Goal: Task Accomplishment & Management: Complete application form

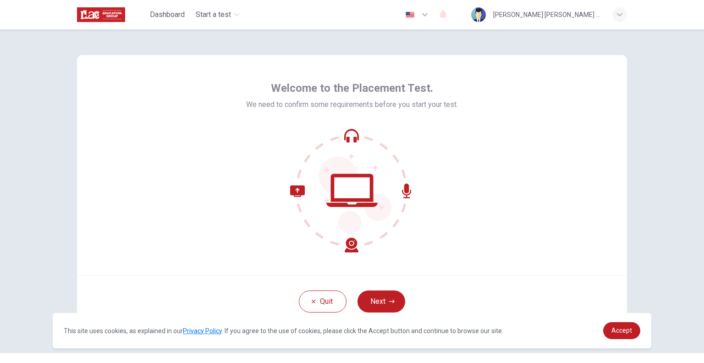
click at [617, 333] on span "Accept" at bounding box center [622, 329] width 21 height 7
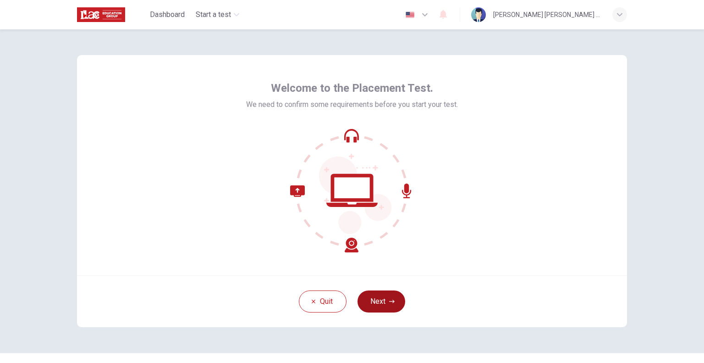
click at [390, 295] on button "Next" at bounding box center [382, 301] width 48 height 22
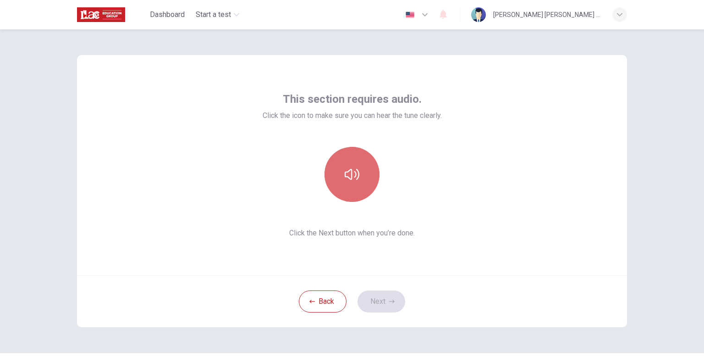
click at [349, 189] on button "button" at bounding box center [352, 174] width 55 height 55
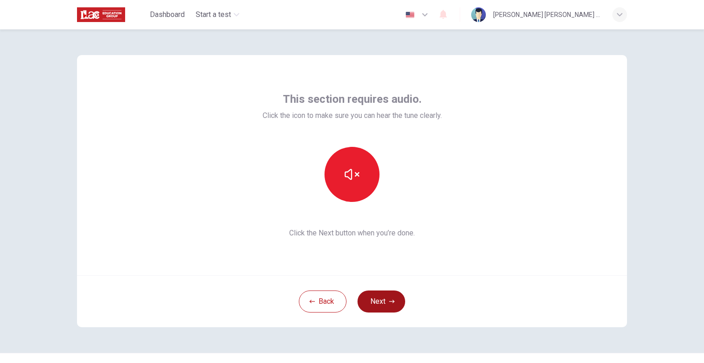
click at [390, 299] on icon "button" at bounding box center [392, 301] width 6 height 6
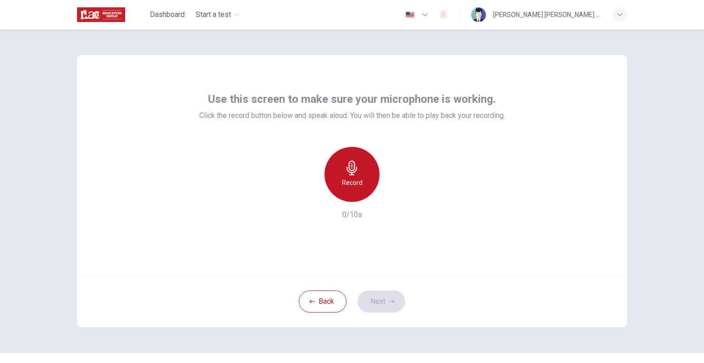
click at [351, 187] on h6 "Record" at bounding box center [352, 182] width 21 height 11
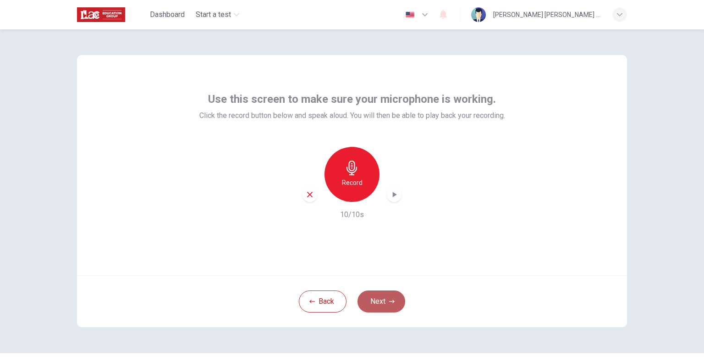
click at [385, 302] on button "Next" at bounding box center [382, 301] width 48 height 22
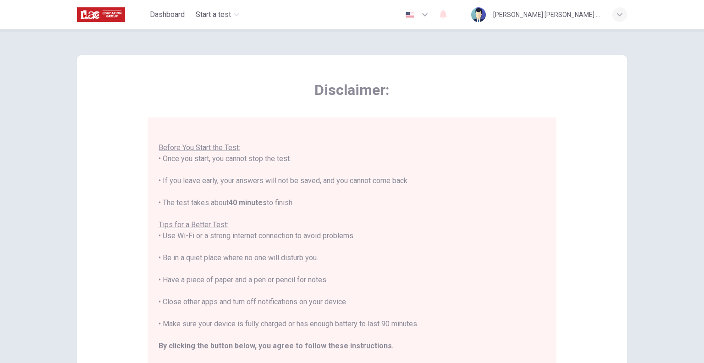
scroll to position [11, 0]
drag, startPoint x: 166, startPoint y: 179, endPoint x: 221, endPoint y: 182, distance: 55.1
click at [221, 182] on div "You are about to start a Placement Test . Before You Start the Test: • Once you…" at bounding box center [352, 244] width 387 height 253
click at [172, 187] on div "You are about to start a Placement Test . Before You Start the Test: • Once you…" at bounding box center [352, 244] width 387 height 253
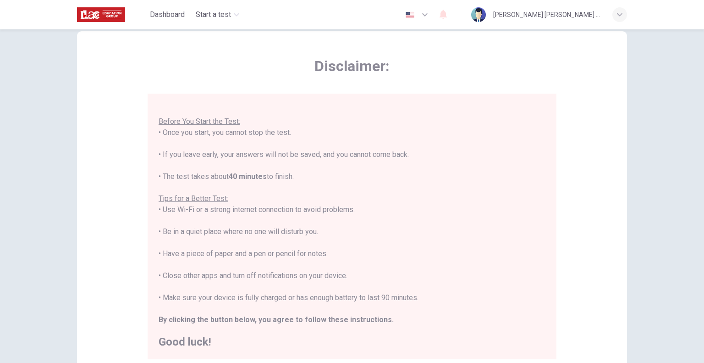
scroll to position [46, 0]
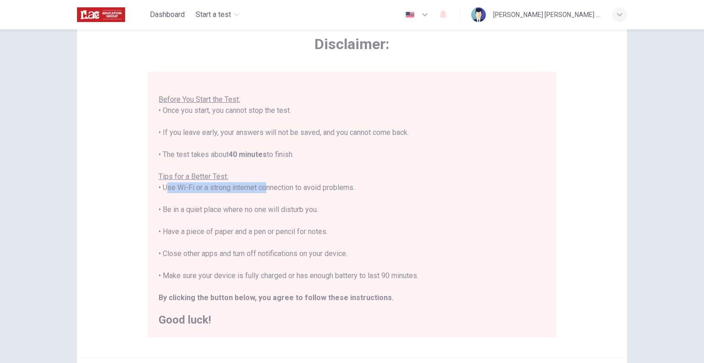
drag, startPoint x: 160, startPoint y: 188, endPoint x: 244, endPoint y: 187, distance: 84.4
click at [244, 187] on div "You are about to start a Placement Test . Before You Start the Test: • Once you…" at bounding box center [352, 198] width 387 height 253
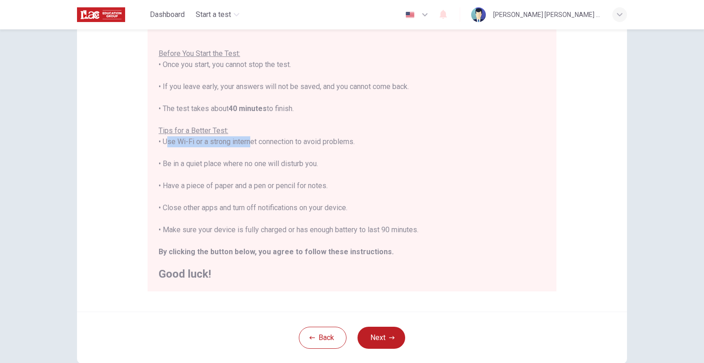
drag, startPoint x: 165, startPoint y: 164, endPoint x: 320, endPoint y: 167, distance: 155.9
click at [320, 167] on div "You are about to start a Placement Test . Before You Start the Test: • Once you…" at bounding box center [352, 152] width 387 height 253
click at [169, 176] on div "You are about to start a Placement Test . Before You Start the Test: • Once you…" at bounding box center [352, 152] width 387 height 253
drag, startPoint x: 162, startPoint y: 165, endPoint x: 315, endPoint y: 165, distance: 153.6
click at [315, 165] on div "You are about to start a Placement Test . Before You Start the Test: • Once you…" at bounding box center [352, 152] width 387 height 253
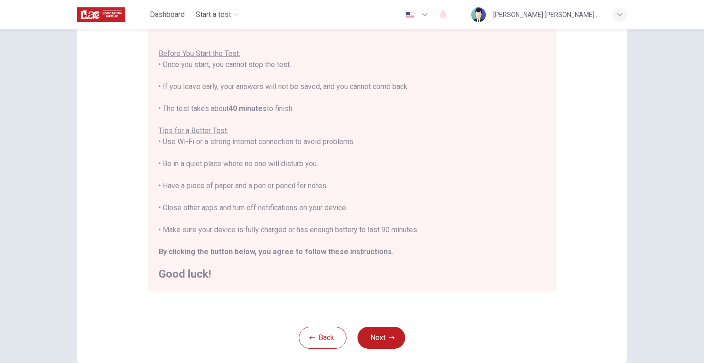
click at [190, 183] on div "You are about to start a Placement Test . Before You Start the Test: • Once you…" at bounding box center [352, 152] width 387 height 253
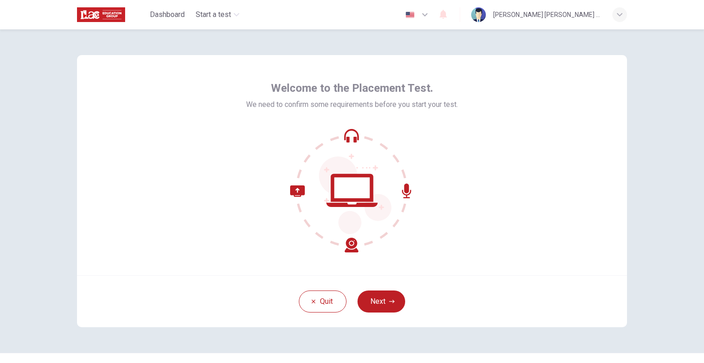
click at [378, 288] on div "Quit Next" at bounding box center [352, 301] width 550 height 52
click at [378, 291] on button "Next" at bounding box center [382, 301] width 48 height 22
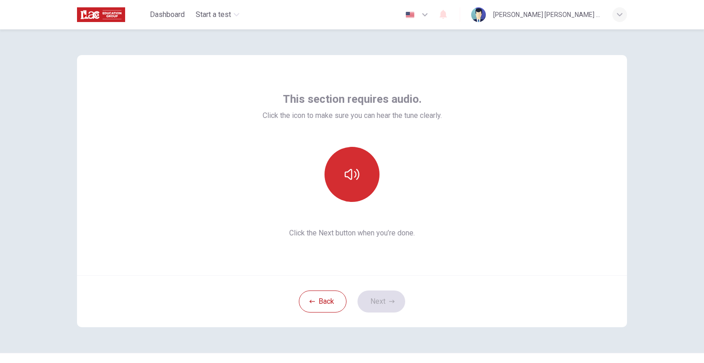
click at [357, 185] on button "button" at bounding box center [352, 174] width 55 height 55
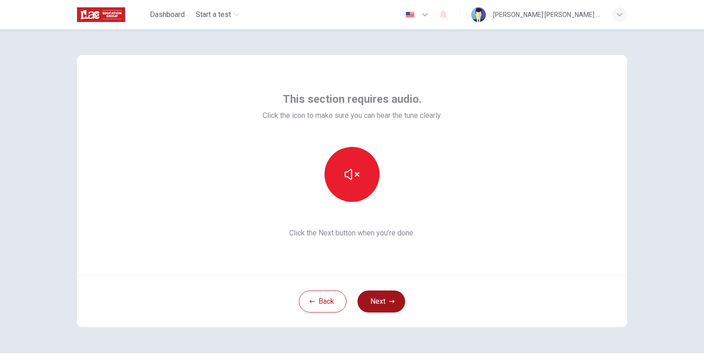
click at [387, 296] on button "Next" at bounding box center [382, 301] width 48 height 22
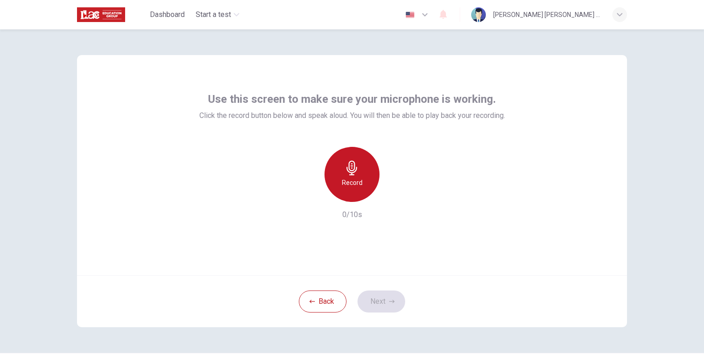
click at [355, 190] on div "Record" at bounding box center [352, 174] width 55 height 55
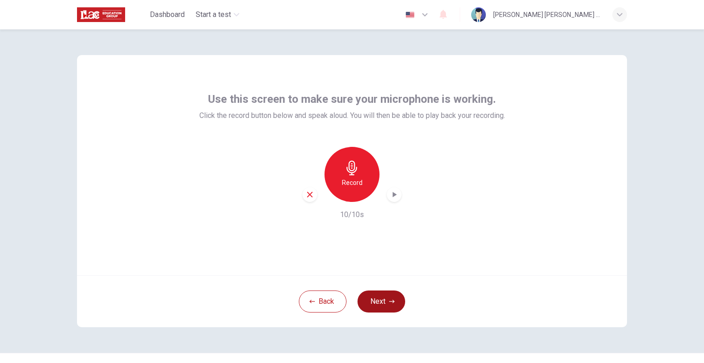
click at [373, 304] on button "Next" at bounding box center [382, 301] width 48 height 22
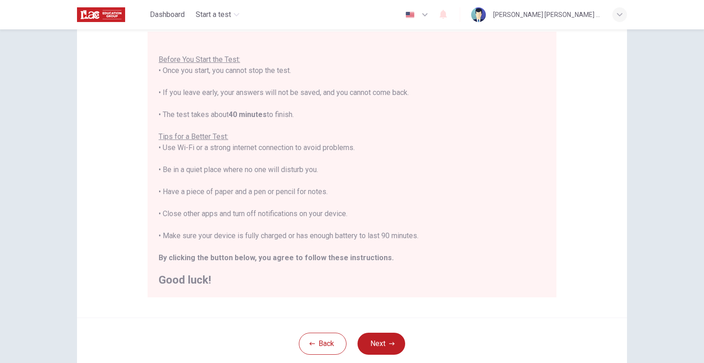
scroll to position [92, 0]
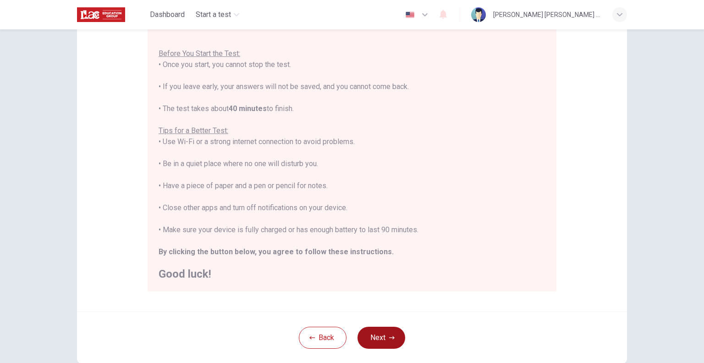
click at [389, 340] on icon "button" at bounding box center [392, 338] width 6 height 6
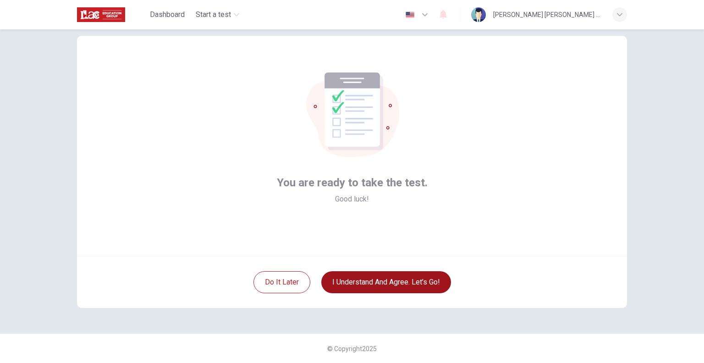
scroll to position [19, 0]
click at [374, 286] on button "I understand and agree. Let’s go!" at bounding box center [386, 282] width 130 height 22
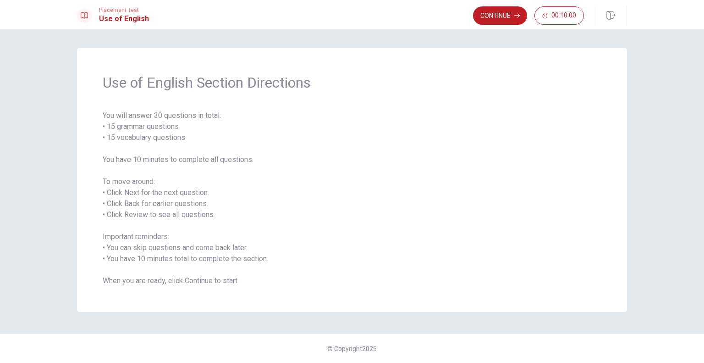
drag, startPoint x: 106, startPoint y: 115, endPoint x: 199, endPoint y: 113, distance: 93.1
click at [199, 113] on span "You will answer 30 questions in total: • 15 grammar questions • 15 vocabulary q…" at bounding box center [352, 198] width 499 height 176
drag, startPoint x: 104, startPoint y: 157, endPoint x: 227, endPoint y: 160, distance: 123.8
click at [227, 160] on span "You will answer 30 questions in total: • 15 grammar questions • 15 vocabulary q…" at bounding box center [352, 198] width 499 height 176
drag, startPoint x: 103, startPoint y: 181, endPoint x: 135, endPoint y: 184, distance: 32.3
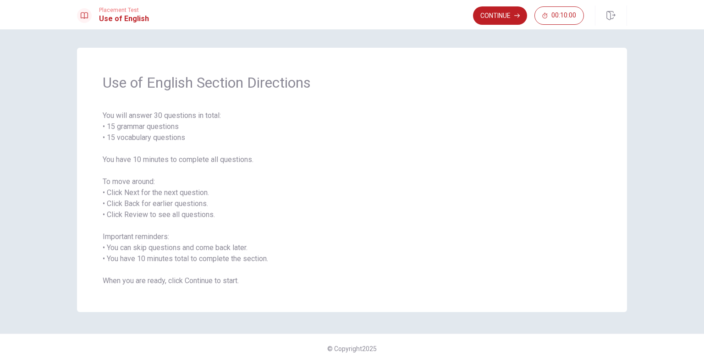
click at [143, 181] on span "You will answer 30 questions in total: • 15 grammar questions • 15 vocabulary q…" at bounding box center [352, 198] width 499 height 176
drag, startPoint x: 111, startPoint y: 247, endPoint x: 192, endPoint y: 247, distance: 81.1
click at [189, 247] on span "You will answer 30 questions in total: • 15 grammar questions • 15 vocabulary q…" at bounding box center [352, 198] width 499 height 176
click at [510, 19] on button "Continue" at bounding box center [500, 15] width 54 height 18
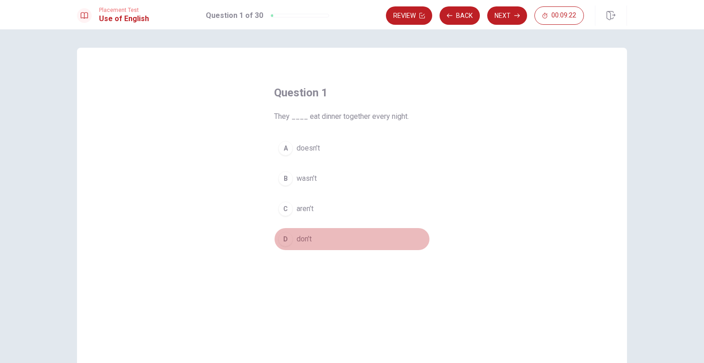
click at [283, 239] on div "D" at bounding box center [285, 239] width 15 height 15
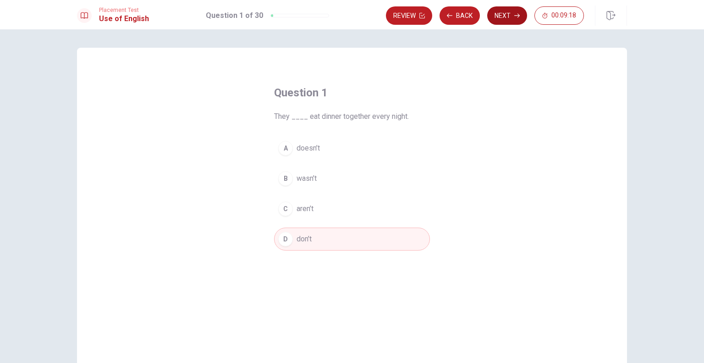
click at [502, 21] on button "Next" at bounding box center [507, 15] width 40 height 18
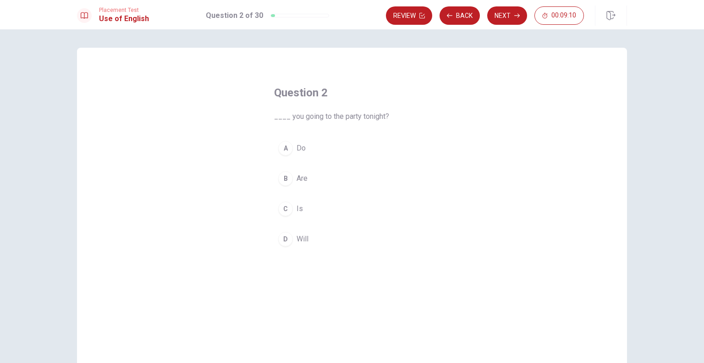
click at [284, 180] on div "B" at bounding box center [285, 178] width 15 height 15
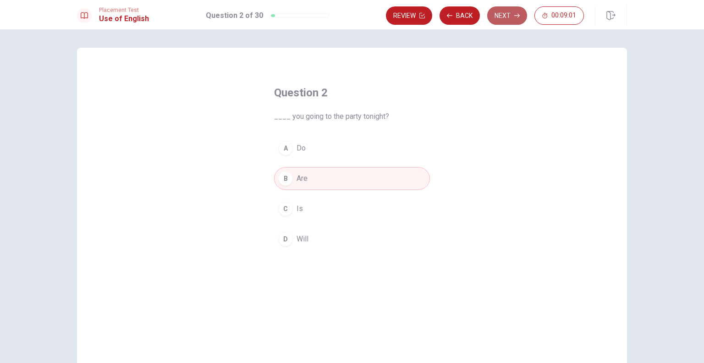
click at [513, 13] on button "Next" at bounding box center [507, 15] width 40 height 18
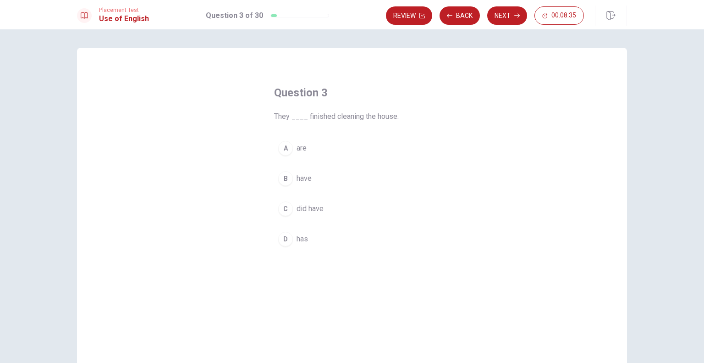
click at [286, 176] on div "B" at bounding box center [285, 178] width 15 height 15
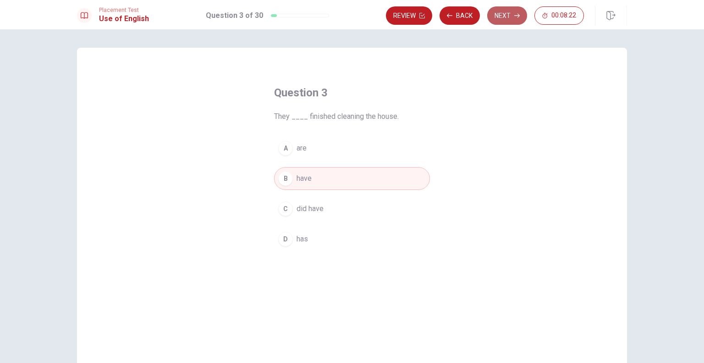
click at [512, 13] on button "Next" at bounding box center [507, 15] width 40 height 18
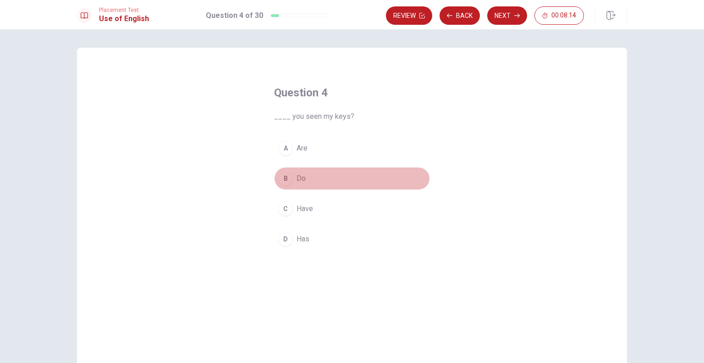
click at [286, 180] on div "B" at bounding box center [285, 178] width 15 height 15
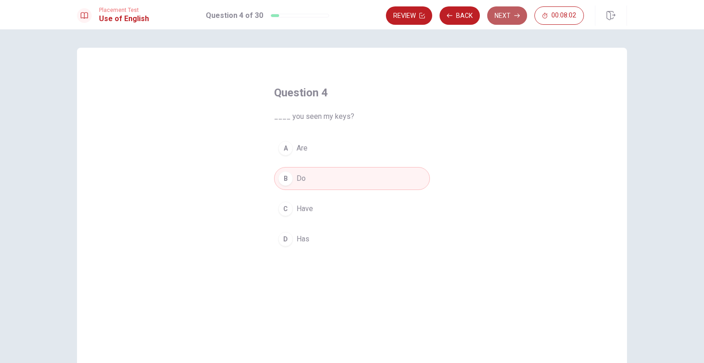
click at [506, 17] on button "Next" at bounding box center [507, 15] width 40 height 18
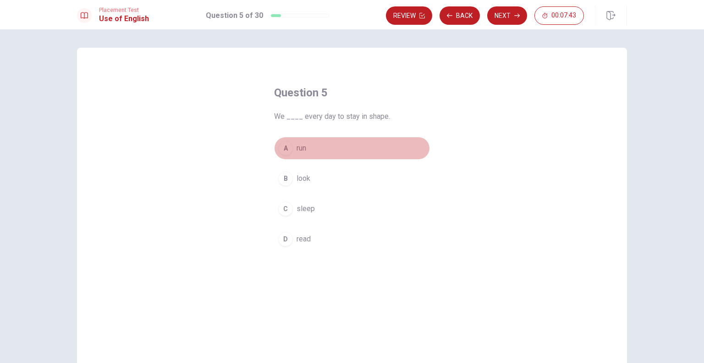
click at [288, 152] on div "A" at bounding box center [285, 148] width 15 height 15
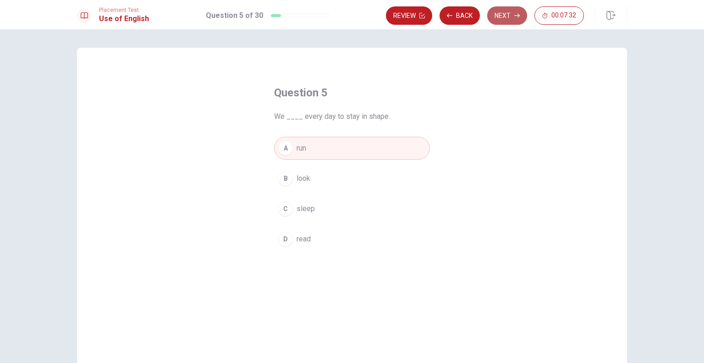
click at [502, 11] on button "Next" at bounding box center [507, 15] width 40 height 18
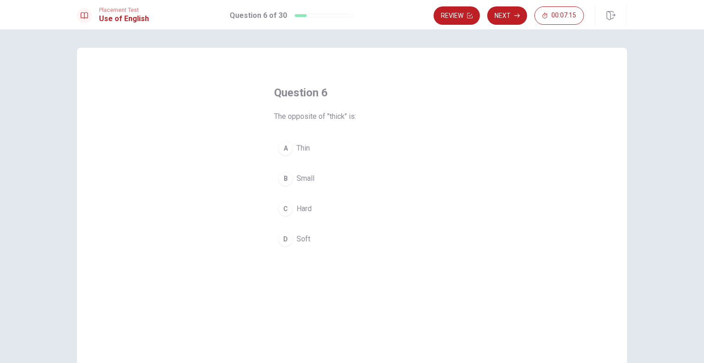
click at [334, 118] on span "The opposite of "thick" is:" at bounding box center [352, 116] width 156 height 11
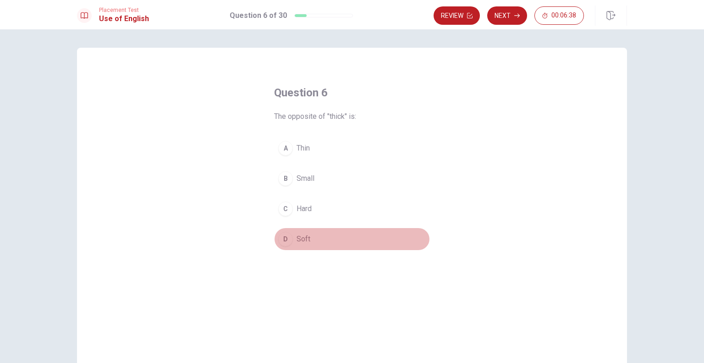
click at [285, 239] on div "D" at bounding box center [285, 239] width 15 height 15
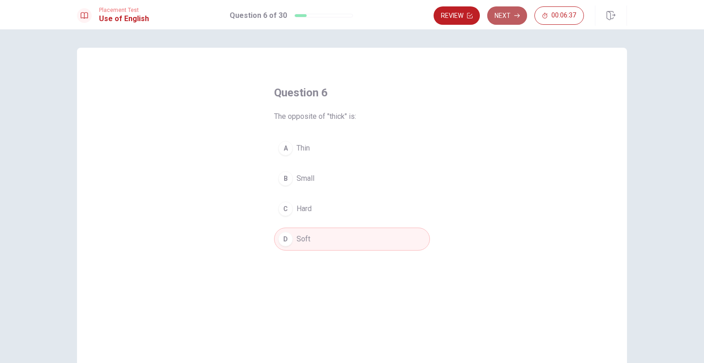
click at [507, 19] on button "Next" at bounding box center [507, 15] width 40 height 18
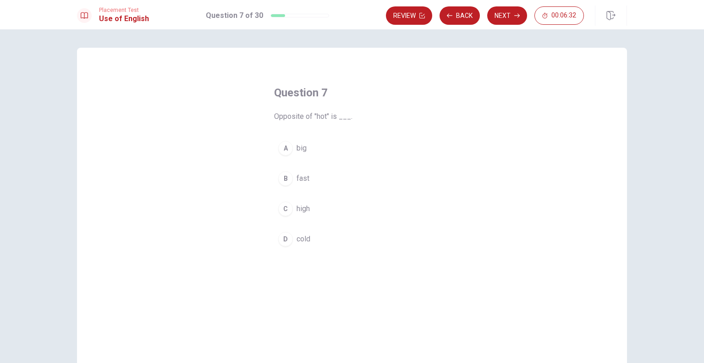
click at [287, 239] on div "D" at bounding box center [285, 239] width 15 height 15
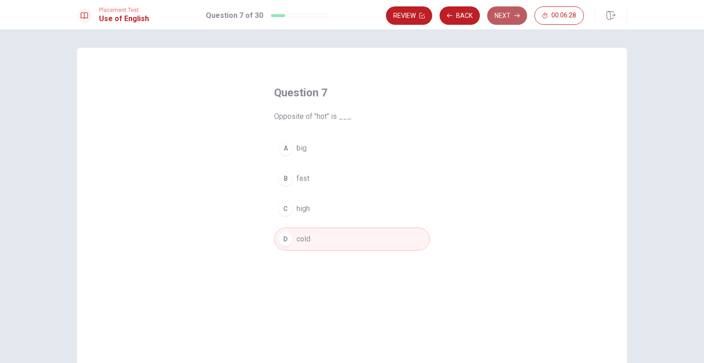
click at [506, 18] on button "Next" at bounding box center [507, 15] width 40 height 18
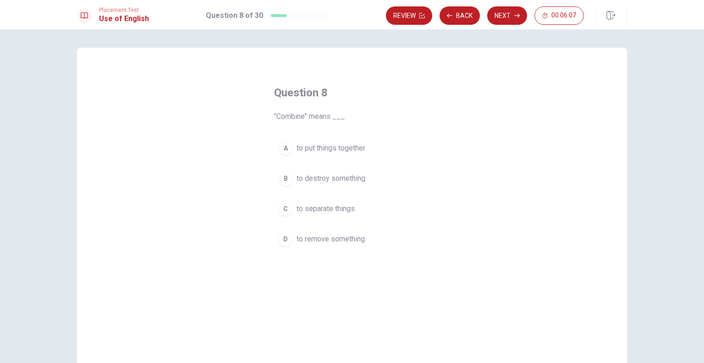
click at [284, 146] on div "A" at bounding box center [285, 148] width 15 height 15
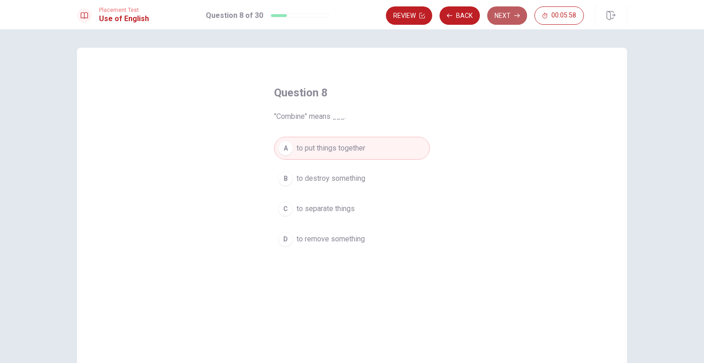
click at [502, 19] on button "Next" at bounding box center [507, 15] width 40 height 18
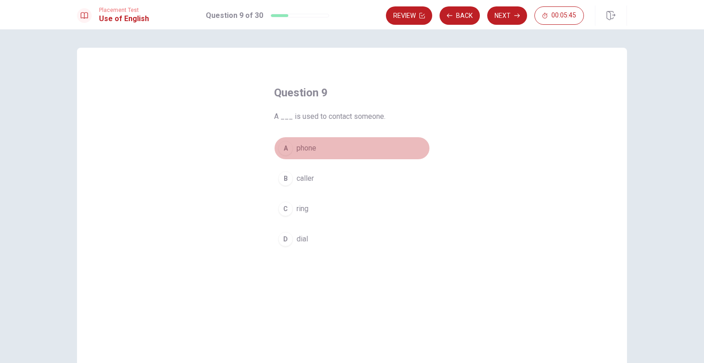
click at [287, 149] on div "A" at bounding box center [285, 148] width 15 height 15
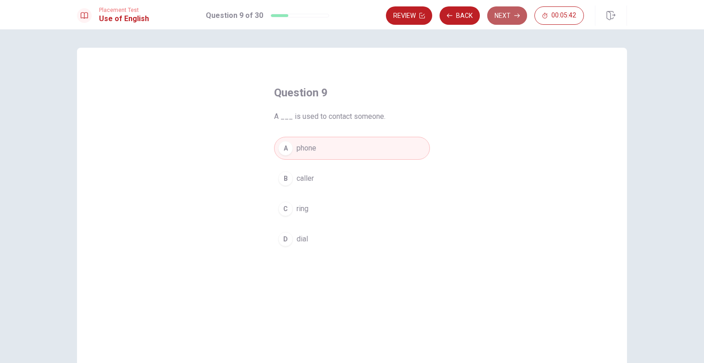
click at [502, 14] on button "Next" at bounding box center [507, 15] width 40 height 18
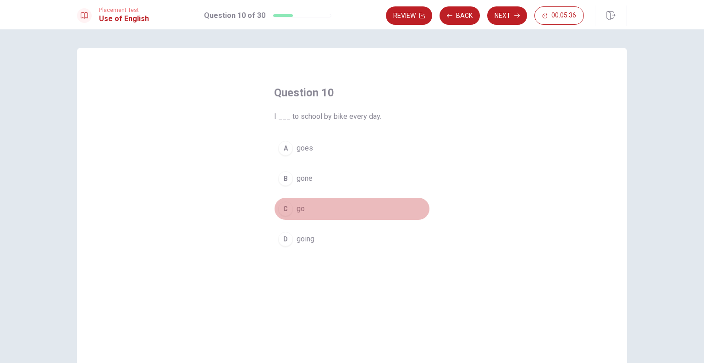
click at [286, 205] on div "C" at bounding box center [285, 208] width 15 height 15
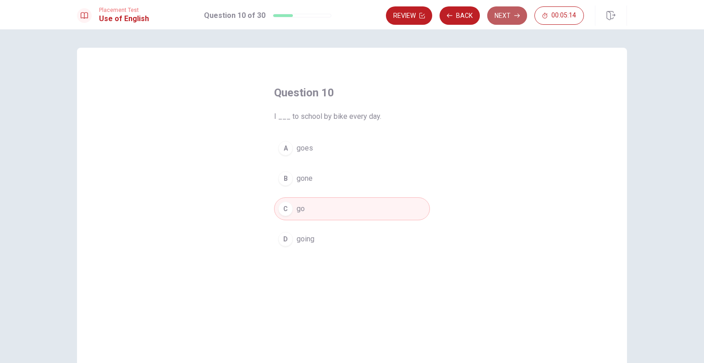
click at [506, 11] on button "Next" at bounding box center [507, 15] width 40 height 18
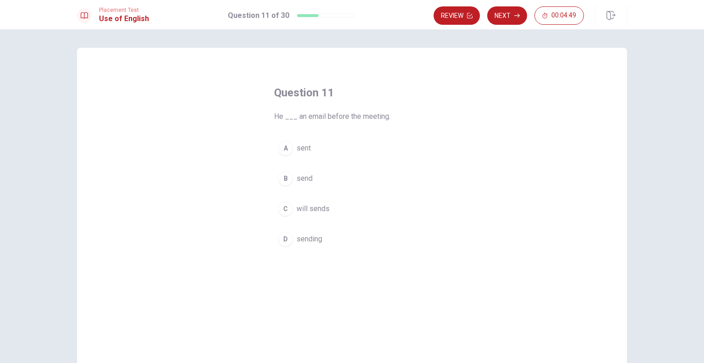
click at [285, 210] on div "C" at bounding box center [285, 208] width 15 height 15
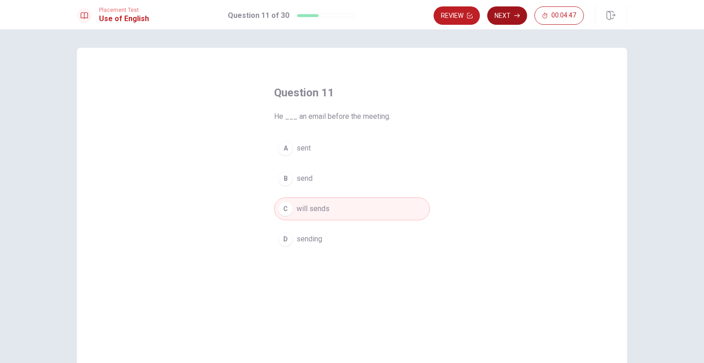
click at [506, 17] on button "Next" at bounding box center [507, 15] width 40 height 18
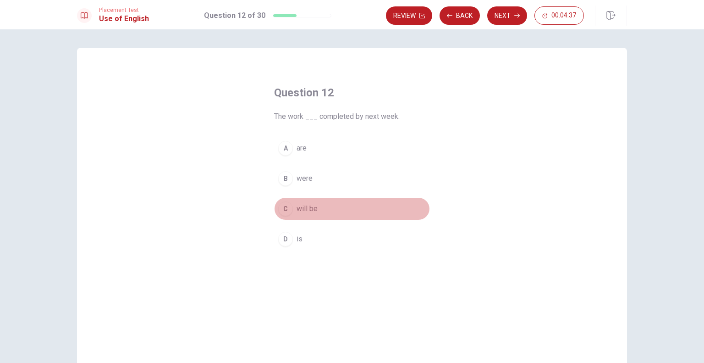
click at [286, 210] on div "C" at bounding box center [285, 208] width 15 height 15
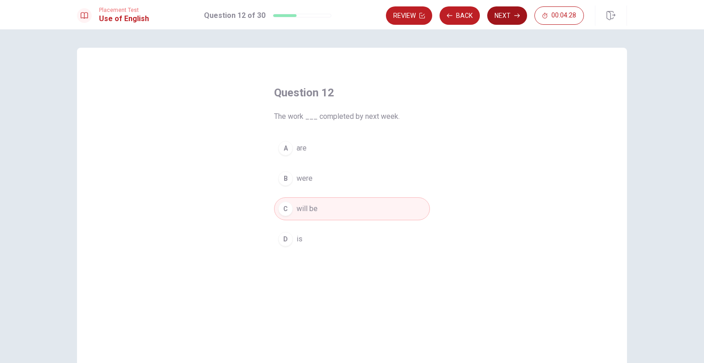
click at [518, 19] on button "Next" at bounding box center [507, 15] width 40 height 18
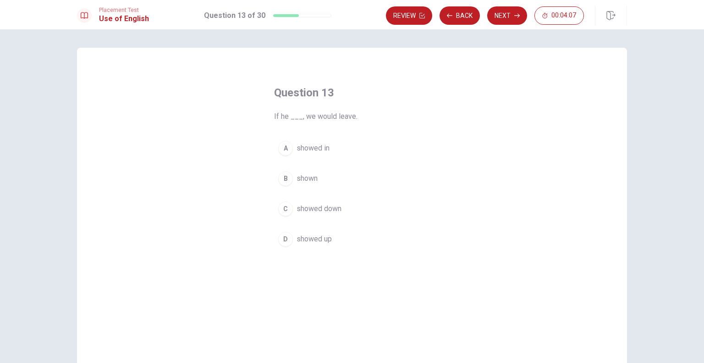
drag, startPoint x: 273, startPoint y: 117, endPoint x: 306, endPoint y: 116, distance: 33.0
click at [306, 116] on span "If he ___, we would leave." at bounding box center [352, 116] width 156 height 11
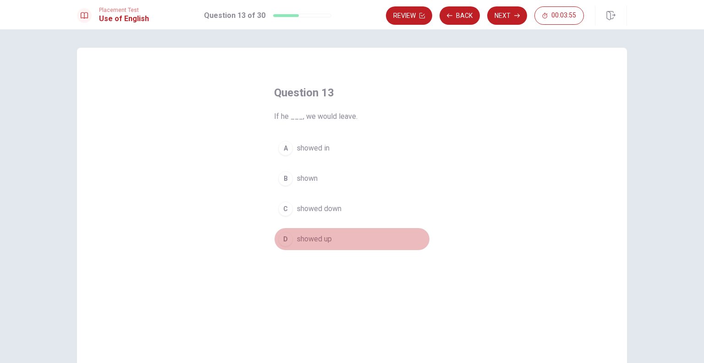
click at [286, 236] on div "D" at bounding box center [285, 239] width 15 height 15
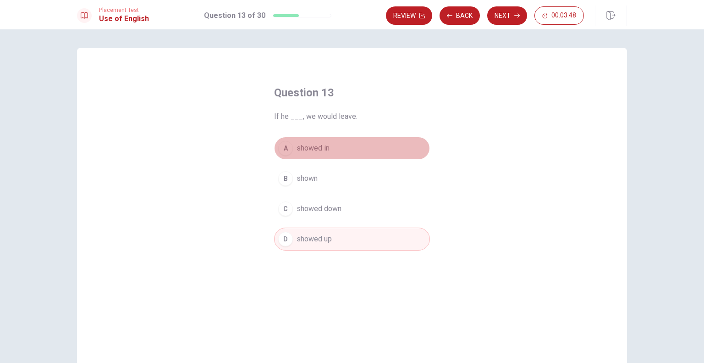
click at [287, 149] on div "A" at bounding box center [285, 148] width 15 height 15
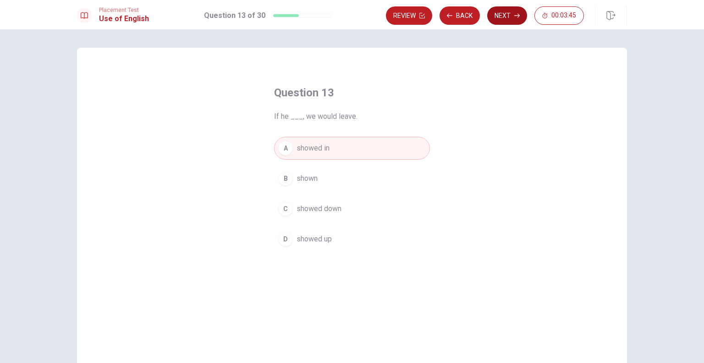
click at [498, 17] on button "Next" at bounding box center [507, 15] width 40 height 18
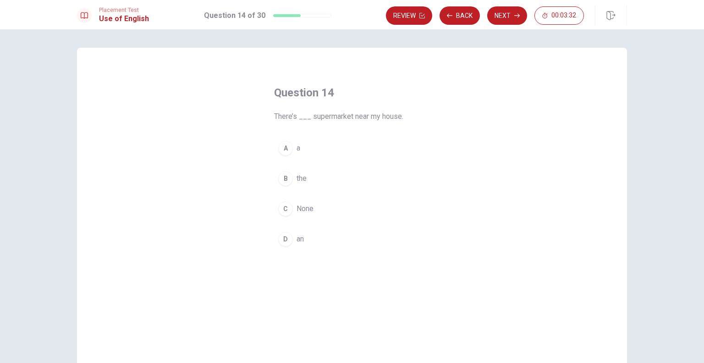
click at [284, 154] on div "A" at bounding box center [285, 148] width 15 height 15
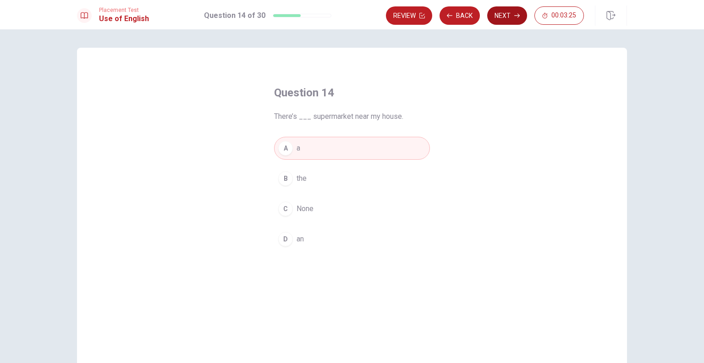
click at [509, 19] on button "Next" at bounding box center [507, 15] width 40 height 18
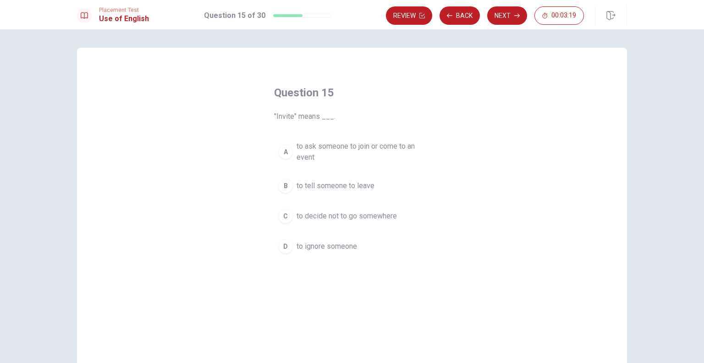
click at [283, 156] on div "A" at bounding box center [285, 151] width 15 height 15
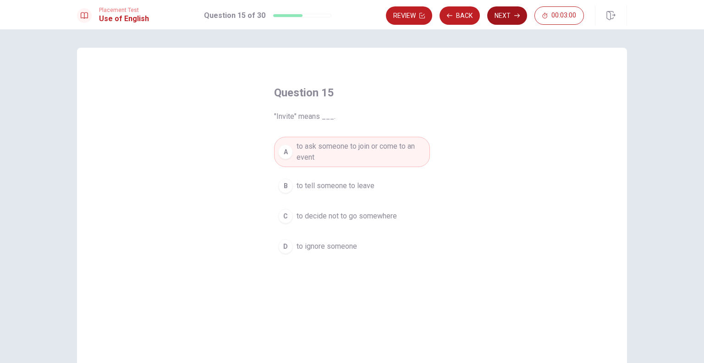
click at [508, 17] on button "Next" at bounding box center [507, 15] width 40 height 18
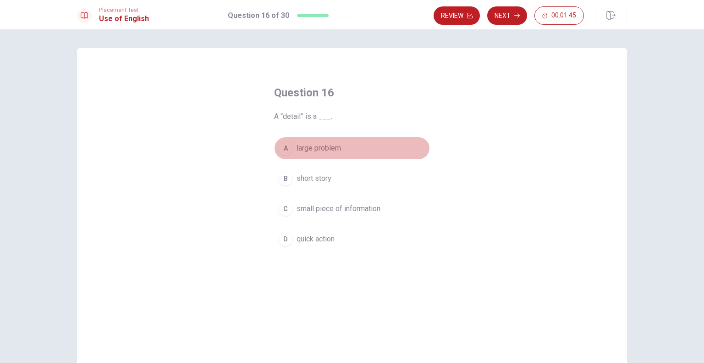
click at [284, 154] on div "A" at bounding box center [285, 148] width 15 height 15
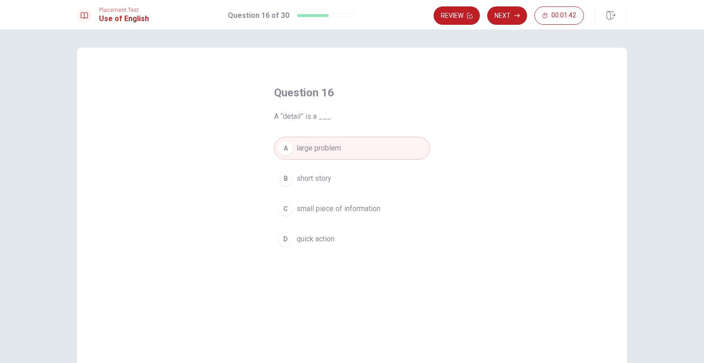
drag, startPoint x: 507, startPoint y: 16, endPoint x: 502, endPoint y: 23, distance: 8.8
click at [507, 15] on button "Next" at bounding box center [507, 15] width 40 height 18
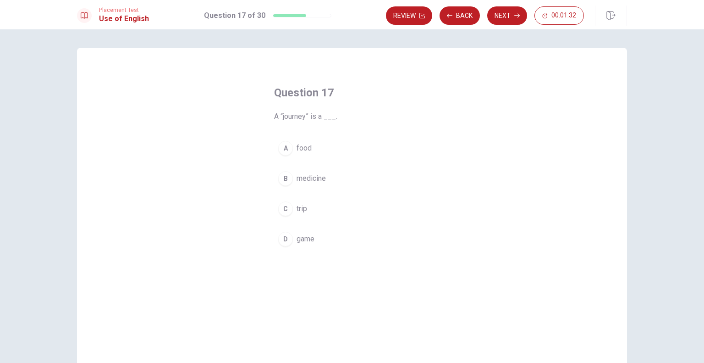
click at [298, 206] on span "trip" at bounding box center [302, 208] width 11 height 11
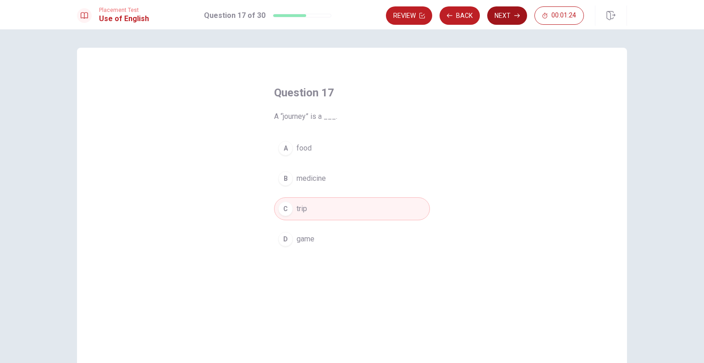
click at [515, 18] on icon "button" at bounding box center [517, 16] width 6 height 6
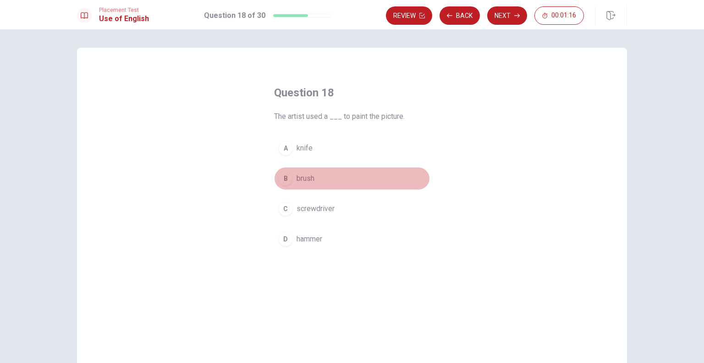
click at [303, 181] on span "brush" at bounding box center [306, 178] width 18 height 11
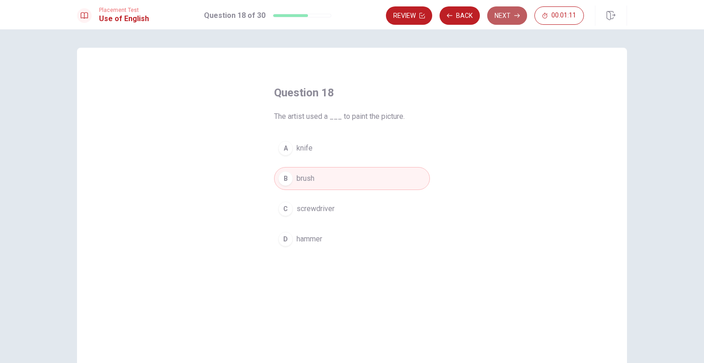
click at [497, 19] on button "Next" at bounding box center [507, 15] width 40 height 18
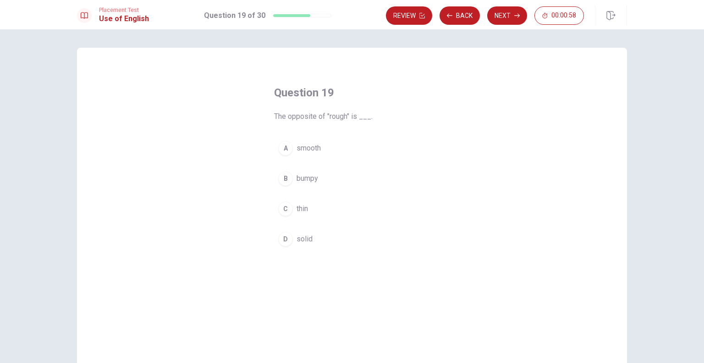
click at [318, 148] on span "smooth" at bounding box center [309, 148] width 24 height 11
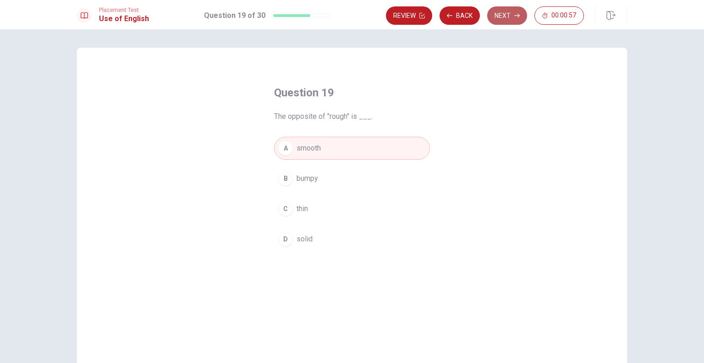
click at [506, 19] on button "Next" at bounding box center [507, 15] width 40 height 18
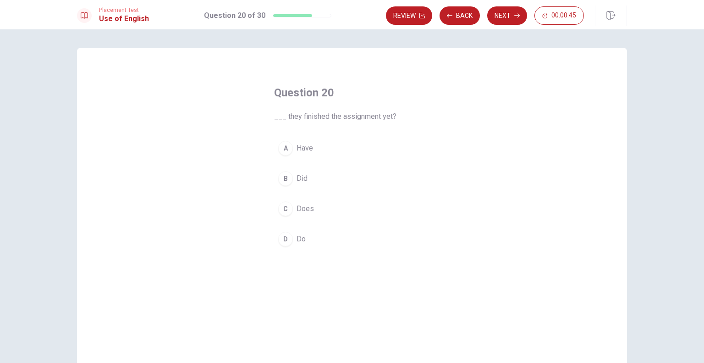
click at [303, 146] on span "Have" at bounding box center [305, 148] width 17 height 11
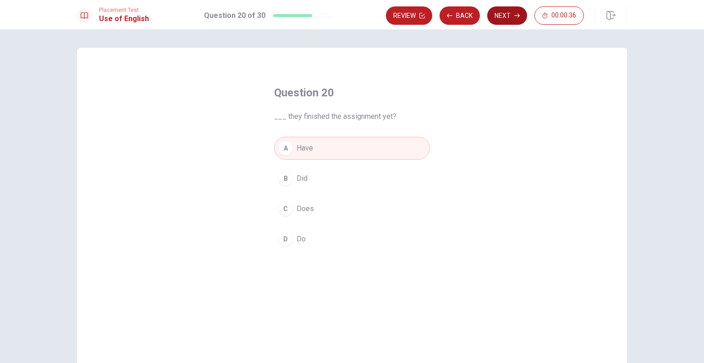
click at [502, 20] on button "Next" at bounding box center [507, 15] width 40 height 18
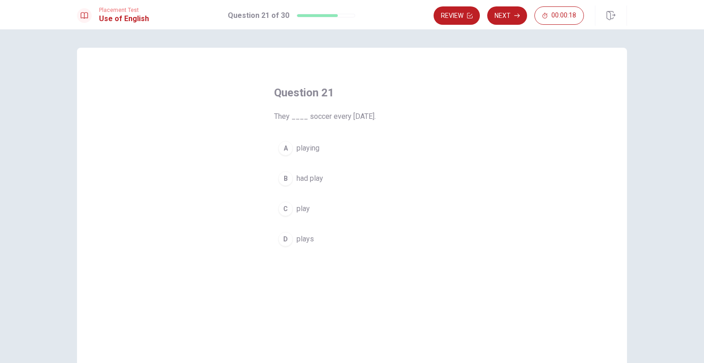
click at [285, 212] on div "C" at bounding box center [285, 208] width 15 height 15
click at [520, 14] on icon "button" at bounding box center [517, 16] width 6 height 6
click at [284, 242] on div "D" at bounding box center [285, 239] width 15 height 15
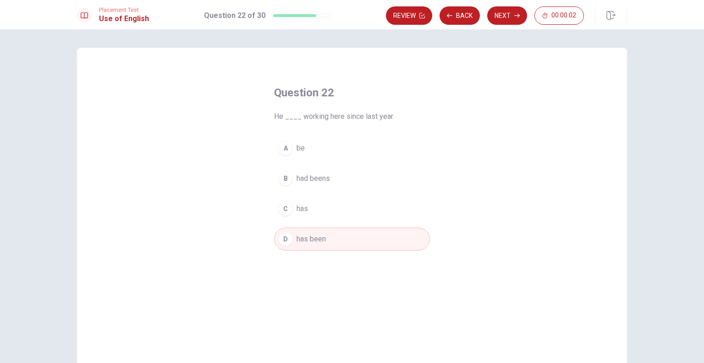
click at [510, 20] on button "Next" at bounding box center [507, 15] width 40 height 18
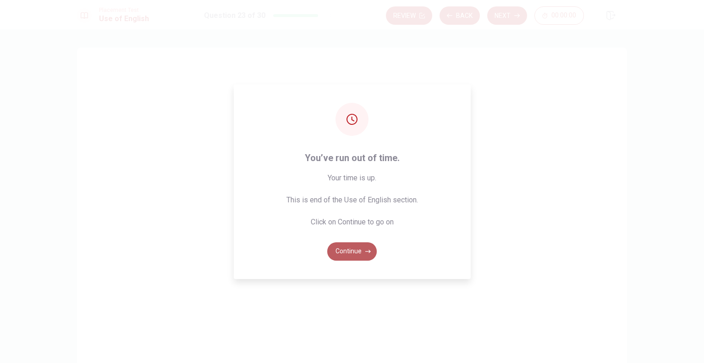
click at [360, 251] on button "Continue" at bounding box center [352, 251] width 50 height 18
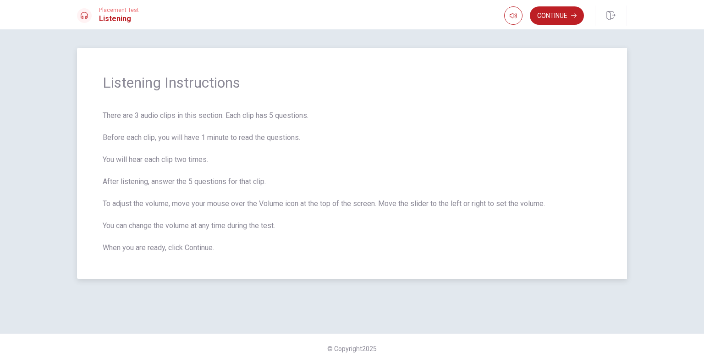
drag, startPoint x: 106, startPoint y: 112, endPoint x: 187, endPoint y: 115, distance: 80.7
click at [178, 116] on span "There are 3 audio clips in this section. Each clip has 5 questions. Before each…" at bounding box center [352, 181] width 499 height 143
drag, startPoint x: 105, startPoint y: 134, endPoint x: 165, endPoint y: 139, distance: 60.2
click at [160, 138] on span "There are 3 audio clips in this section. Each clip has 5 questions. Before each…" at bounding box center [352, 181] width 499 height 143
drag, startPoint x: 106, startPoint y: 160, endPoint x: 187, endPoint y: 160, distance: 80.2
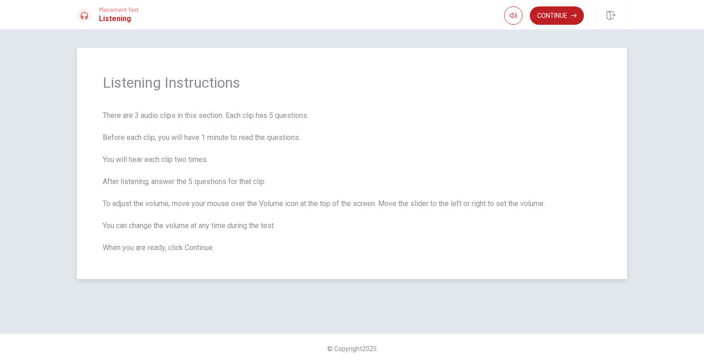
click at [193, 159] on span "There are 3 audio clips in this section. Each clip has 5 questions. Before each…" at bounding box center [352, 181] width 499 height 143
drag, startPoint x: 105, startPoint y: 181, endPoint x: 246, endPoint y: 187, distance: 140.9
click at [266, 181] on span "There are 3 audio clips in this section. Each clip has 5 questions. Before each…" at bounding box center [352, 181] width 499 height 143
click at [557, 14] on button "Continue" at bounding box center [557, 15] width 54 height 18
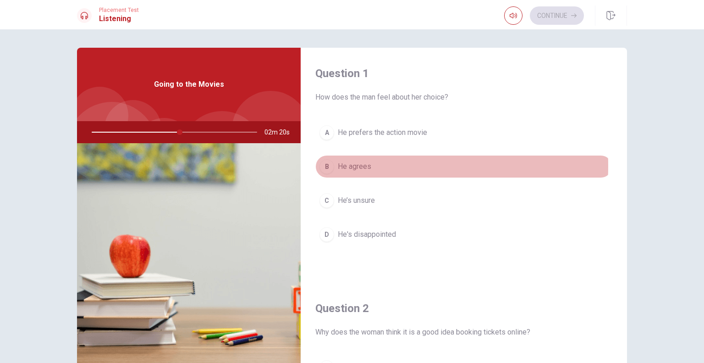
click at [326, 165] on div "B" at bounding box center [327, 166] width 15 height 15
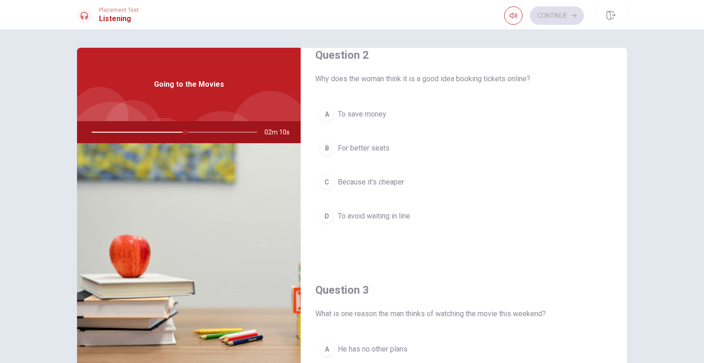
scroll to position [275, 0]
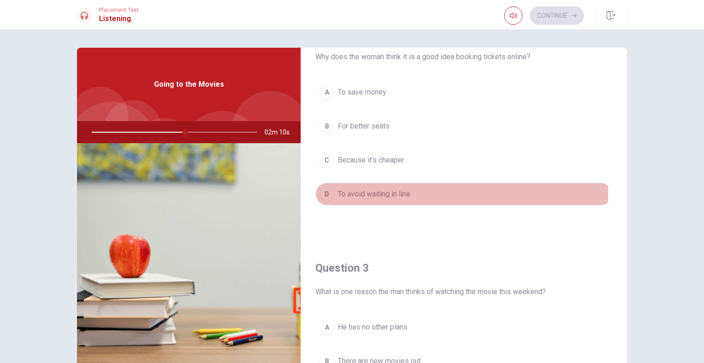
click at [340, 193] on span "To avoid waiting in line" at bounding box center [374, 193] width 72 height 11
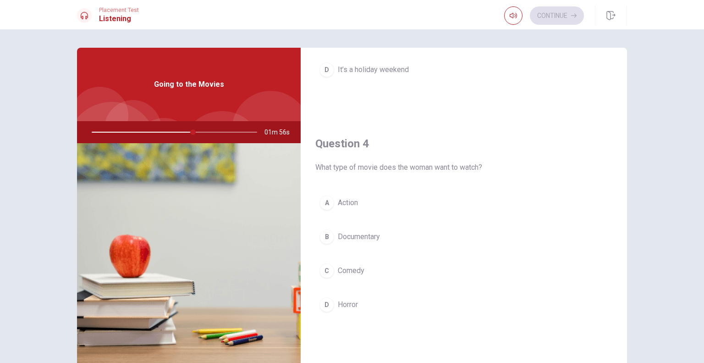
scroll to position [642, 0]
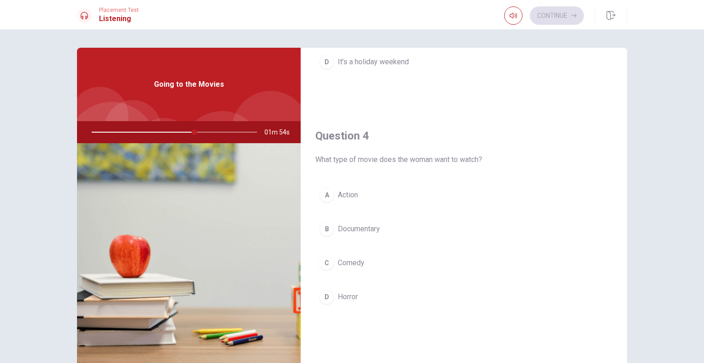
click at [327, 194] on div "A" at bounding box center [327, 195] width 15 height 15
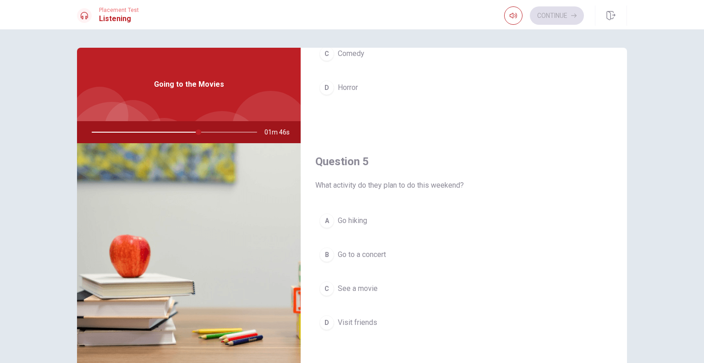
scroll to position [46, 0]
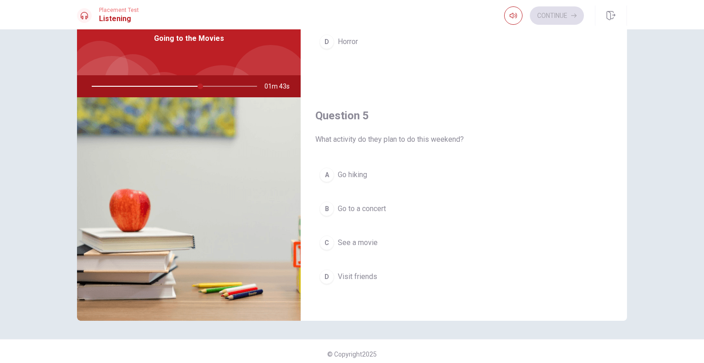
click at [329, 237] on div "C" at bounding box center [327, 242] width 15 height 15
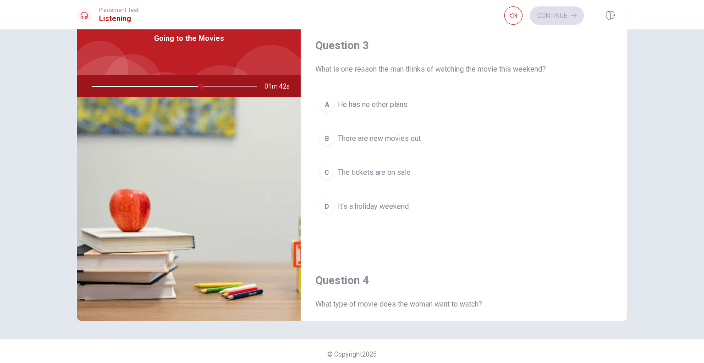
scroll to position [392, 0]
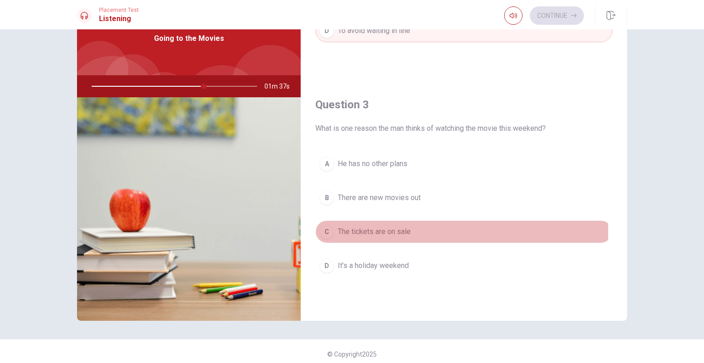
click at [325, 229] on div "C" at bounding box center [327, 231] width 15 height 15
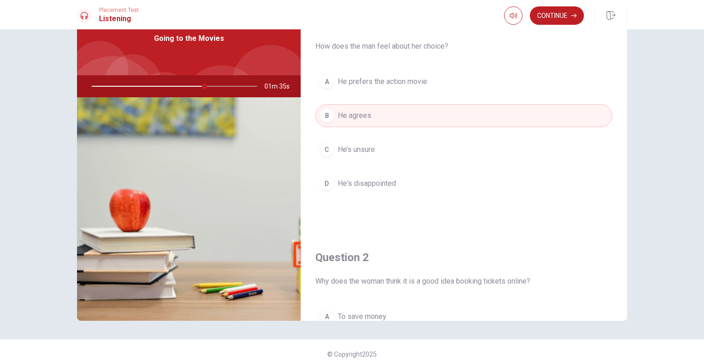
scroll to position [0, 0]
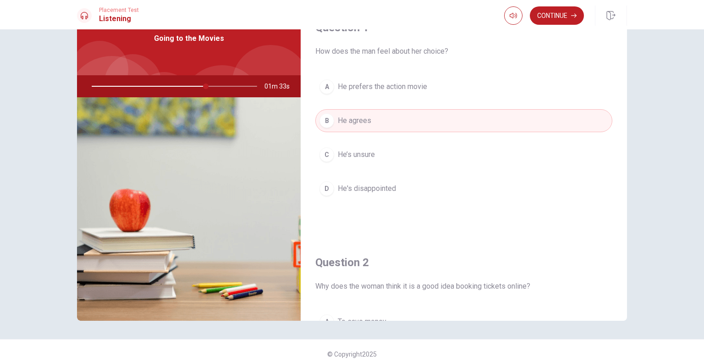
drag, startPoint x: 203, startPoint y: 84, endPoint x: 234, endPoint y: 107, distance: 38.7
click at [215, 87] on div at bounding box center [173, 86] width 184 height 22
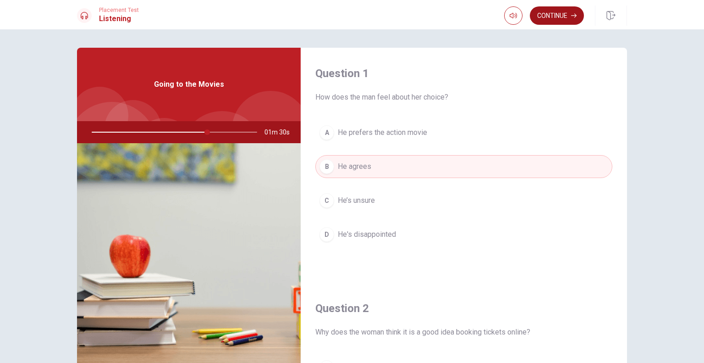
click at [548, 20] on button "Continue" at bounding box center [557, 15] width 54 height 18
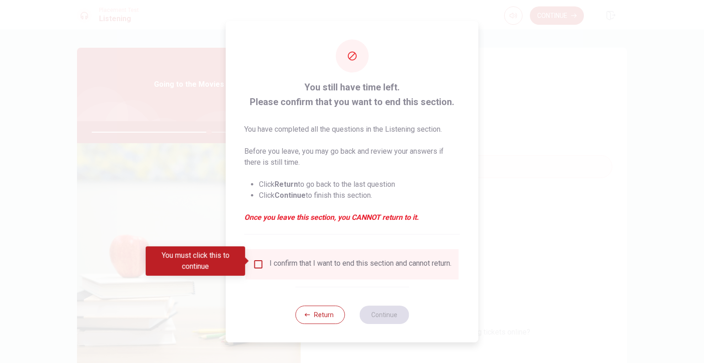
click at [256, 261] on input "You must click this to continue" at bounding box center [258, 264] width 11 height 11
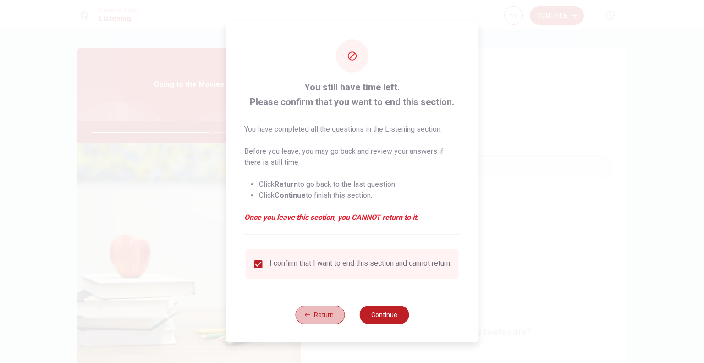
drag, startPoint x: 331, startPoint y: 324, endPoint x: 350, endPoint y: 305, distance: 26.6
click at [331, 323] on button "Return" at bounding box center [320, 314] width 50 height 18
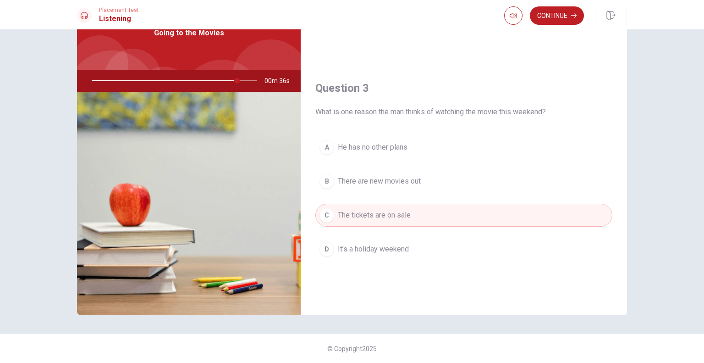
scroll to position [255, 0]
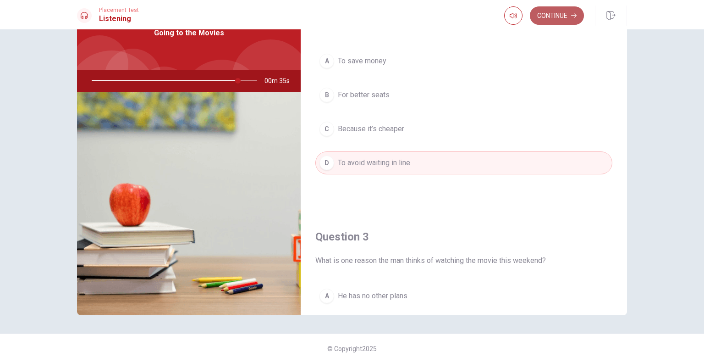
click at [545, 22] on button "Continue" at bounding box center [557, 15] width 54 height 18
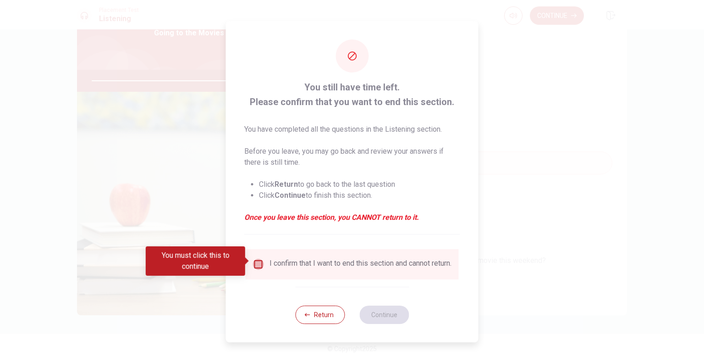
click at [260, 260] on input "You must click this to continue" at bounding box center [258, 264] width 11 height 11
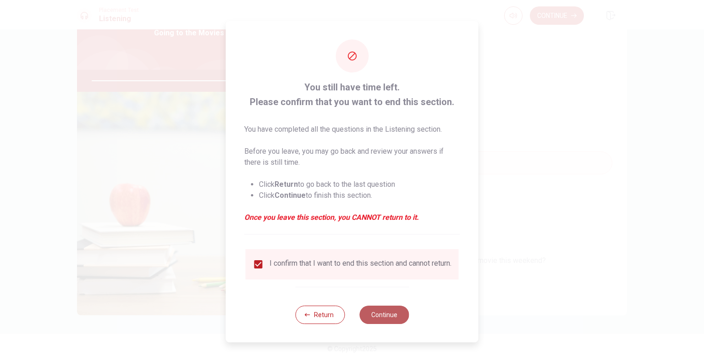
click at [390, 315] on button "Continue" at bounding box center [384, 314] width 50 height 18
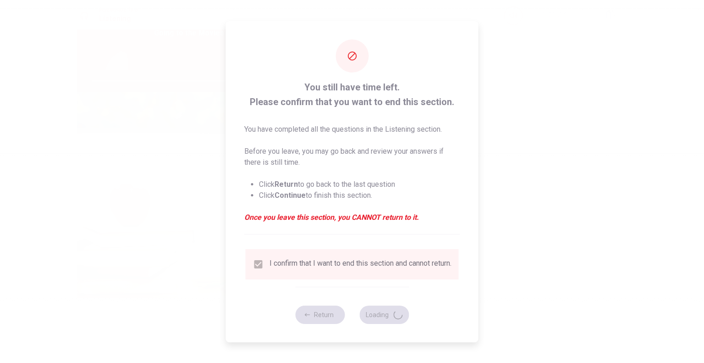
type input "91"
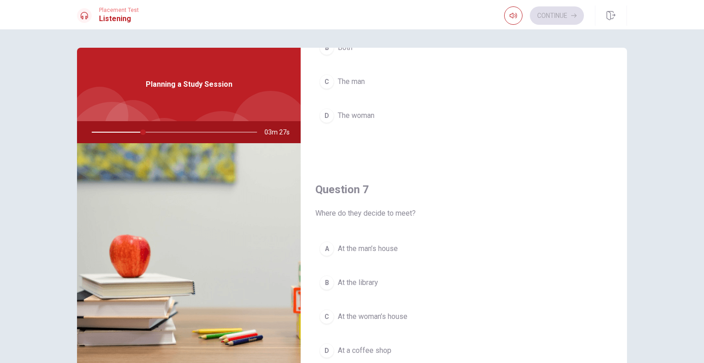
scroll to position [138, 0]
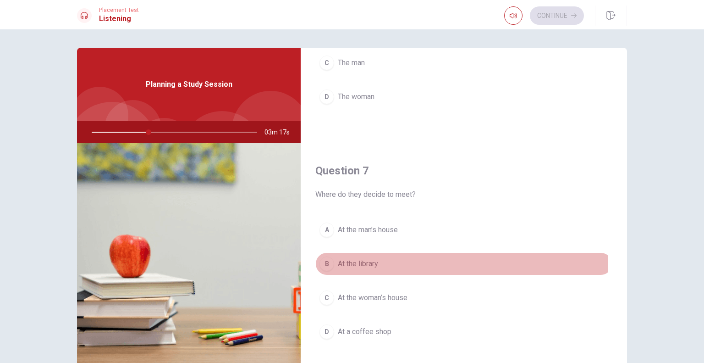
click at [324, 267] on div "B" at bounding box center [327, 263] width 15 height 15
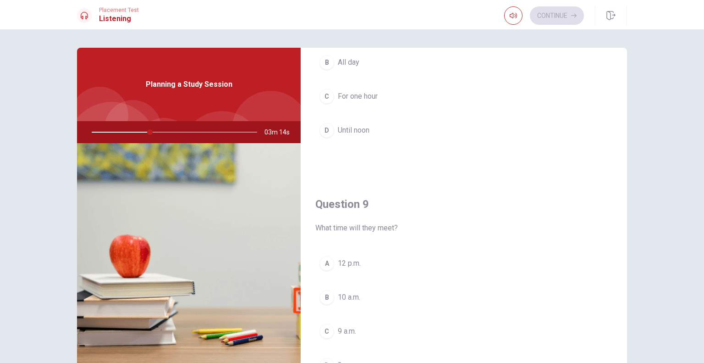
scroll to position [596, 0]
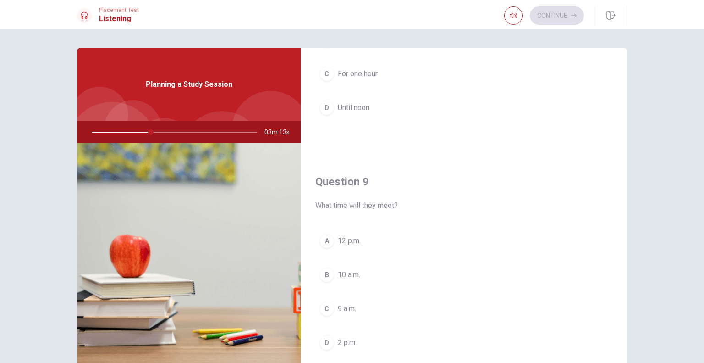
click at [323, 273] on div "B" at bounding box center [327, 274] width 15 height 15
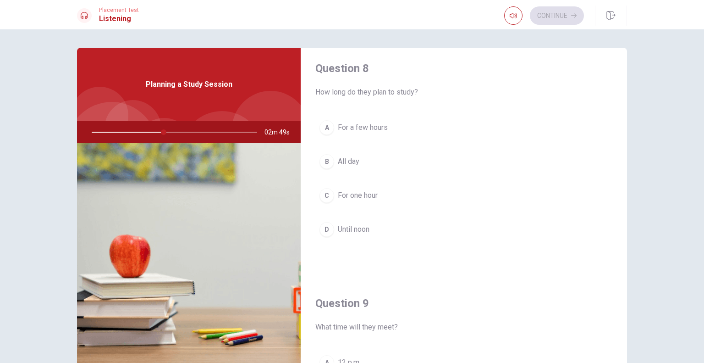
scroll to position [413, 0]
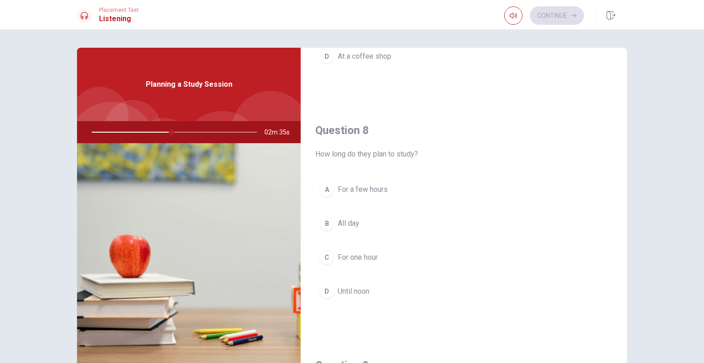
click at [341, 185] on span "For a few hours" at bounding box center [363, 189] width 50 height 11
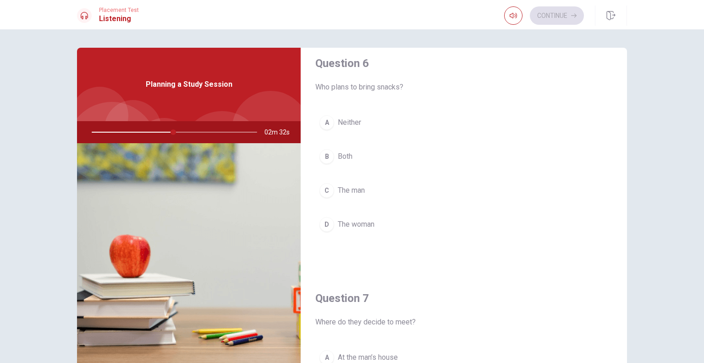
scroll to position [0, 0]
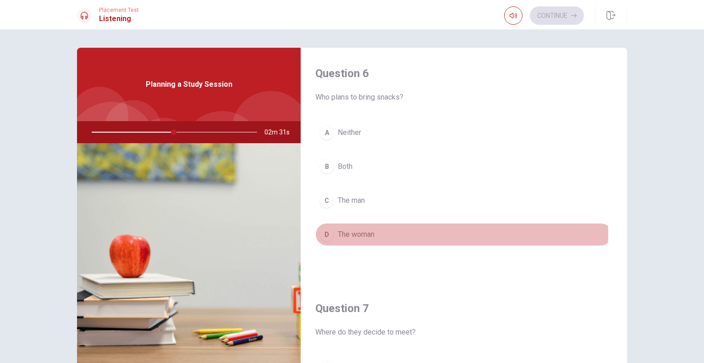
click at [349, 232] on span "The woman" at bounding box center [356, 234] width 37 height 11
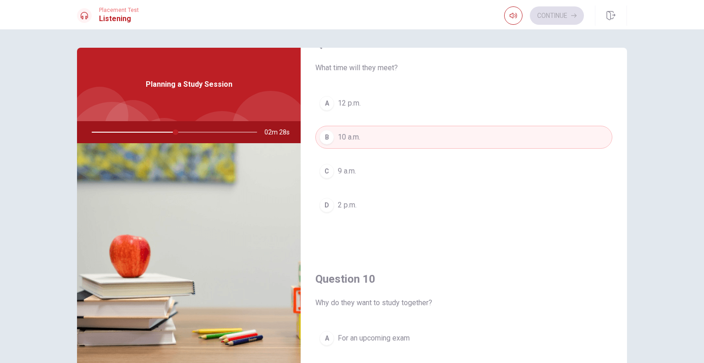
scroll to position [851, 0]
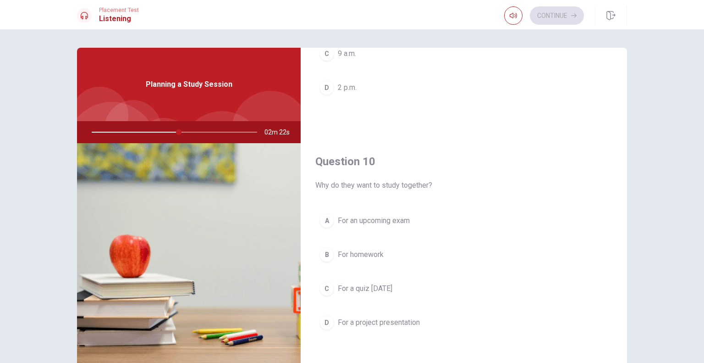
click at [386, 218] on span "For an upcoming exam" at bounding box center [374, 220] width 72 height 11
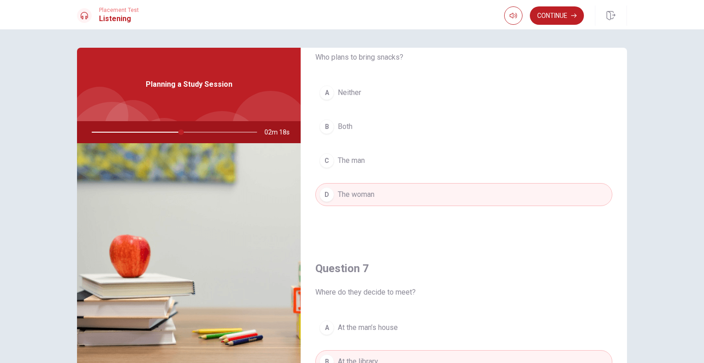
scroll to position [0, 0]
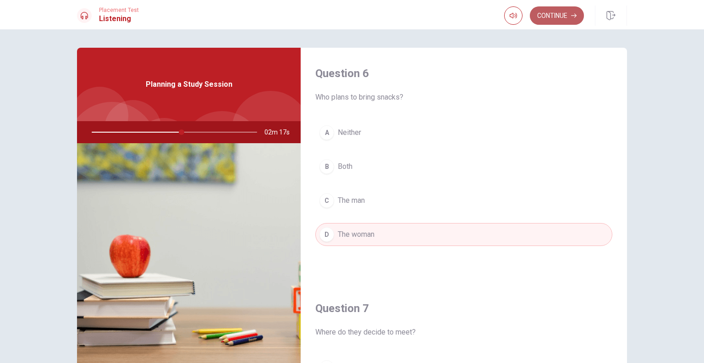
click at [544, 17] on button "Continue" at bounding box center [557, 15] width 54 height 18
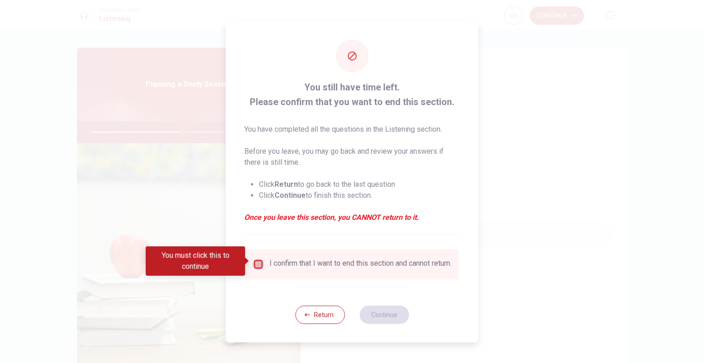
click at [261, 260] on input "You must click this to continue" at bounding box center [258, 264] width 11 height 11
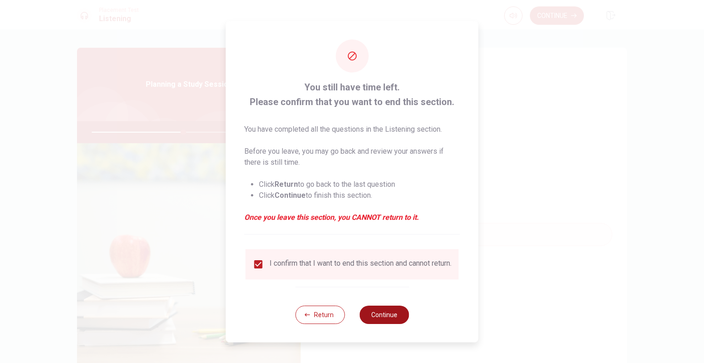
click at [388, 321] on button "Continue" at bounding box center [384, 314] width 50 height 18
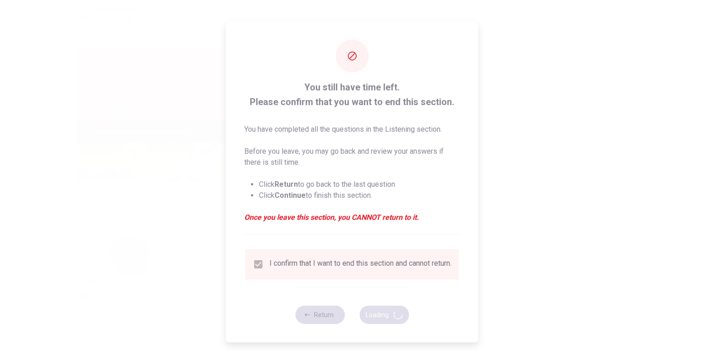
type input "58"
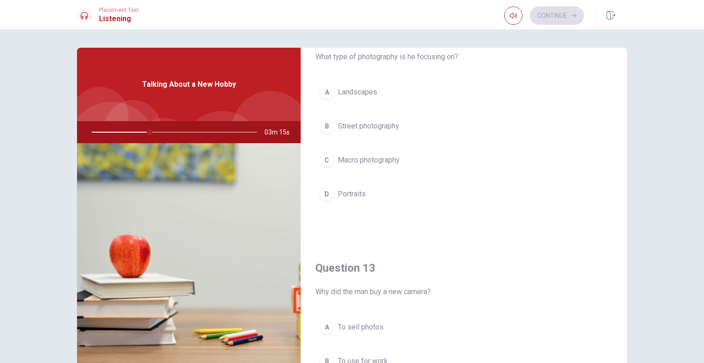
scroll to position [138, 0]
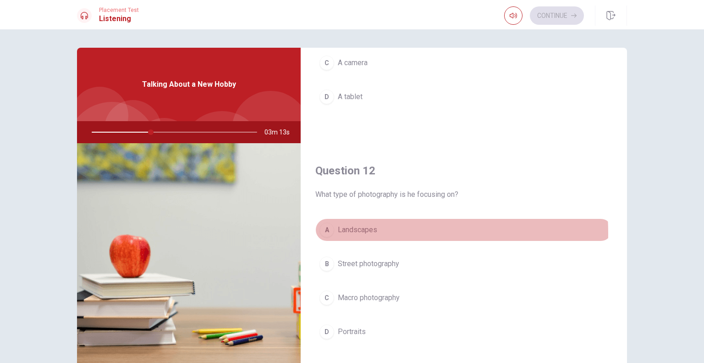
click at [324, 232] on div "A" at bounding box center [327, 229] width 15 height 15
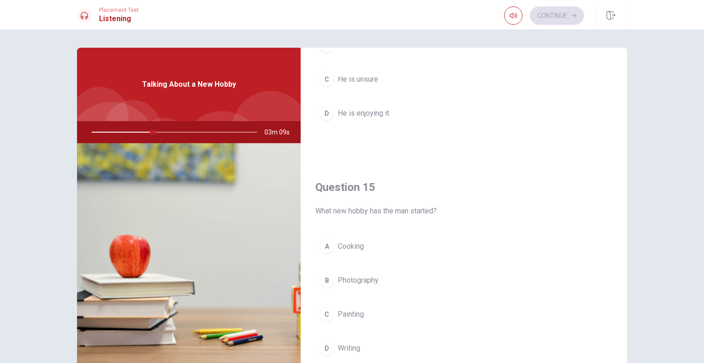
scroll to position [851, 0]
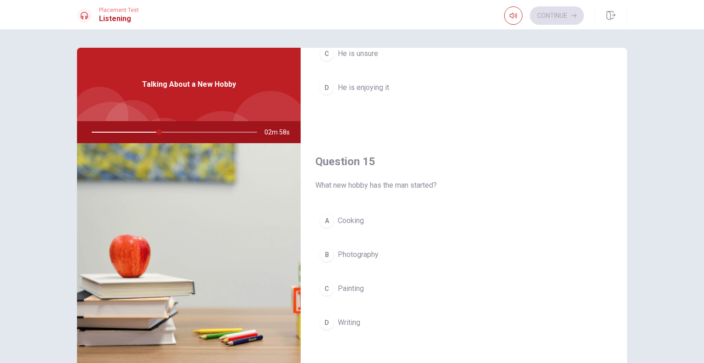
click at [326, 253] on div "B" at bounding box center [327, 254] width 15 height 15
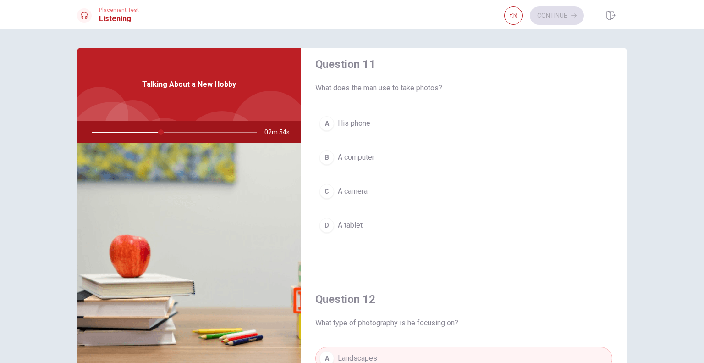
scroll to position [0, 0]
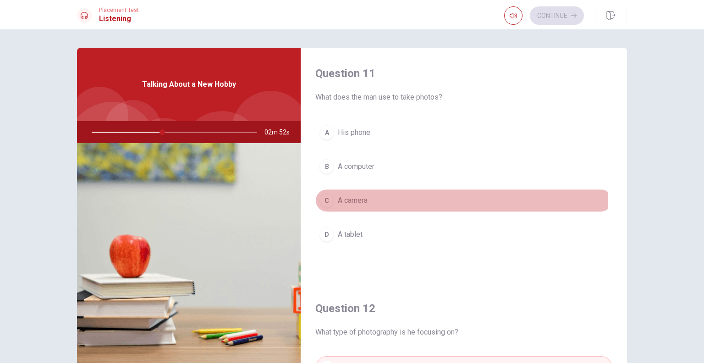
click at [326, 202] on div "C" at bounding box center [327, 200] width 15 height 15
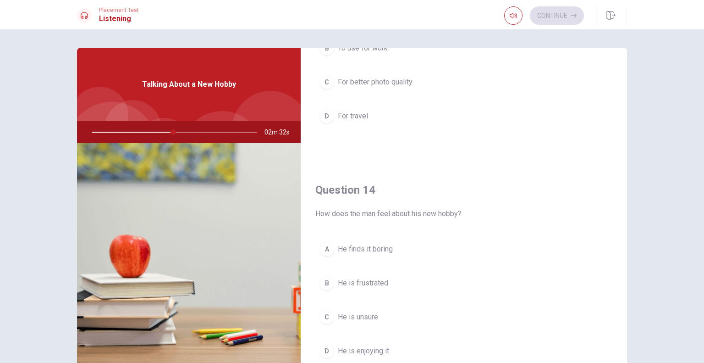
scroll to position [642, 0]
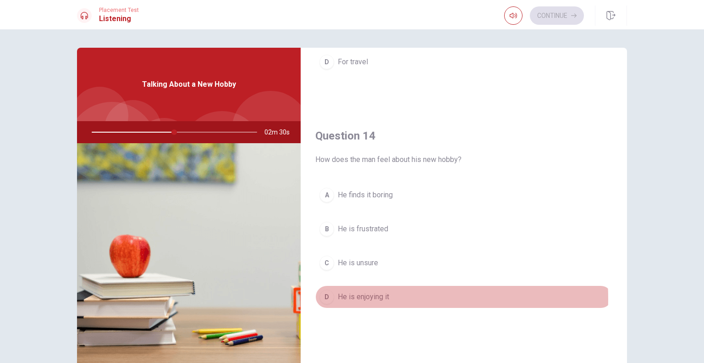
click at [370, 296] on span "He is enjoying it" at bounding box center [363, 296] width 51 height 11
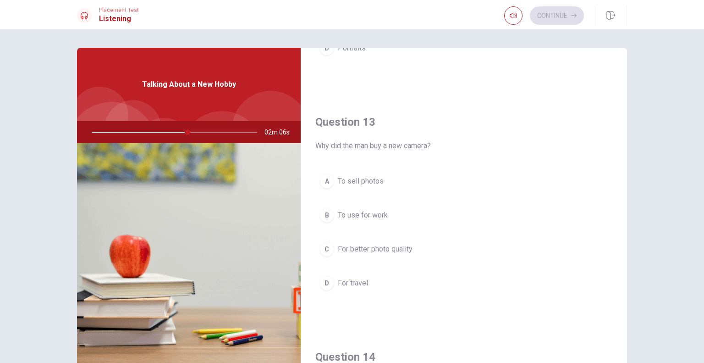
scroll to position [392, 0]
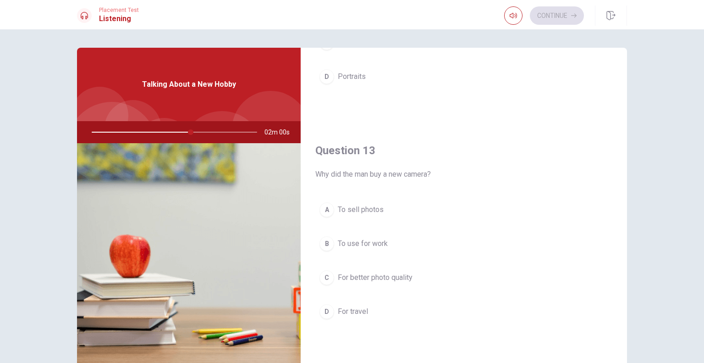
click at [353, 276] on span "For better photo quality" at bounding box center [375, 277] width 75 height 11
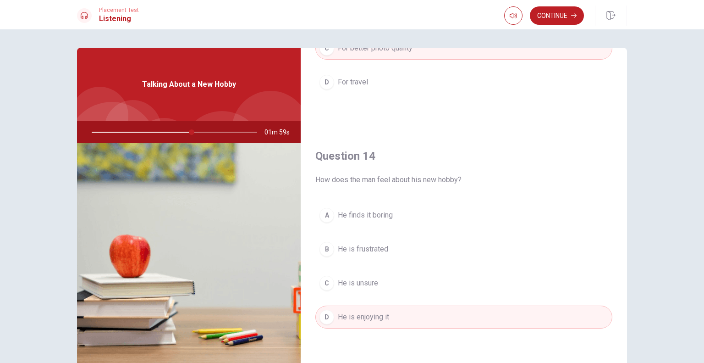
scroll to position [851, 0]
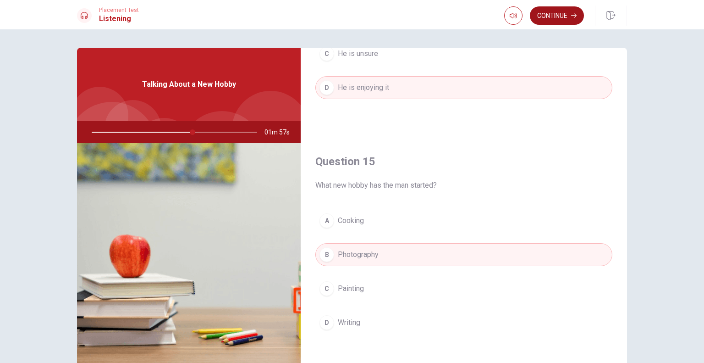
click at [562, 19] on button "Continue" at bounding box center [557, 15] width 54 height 18
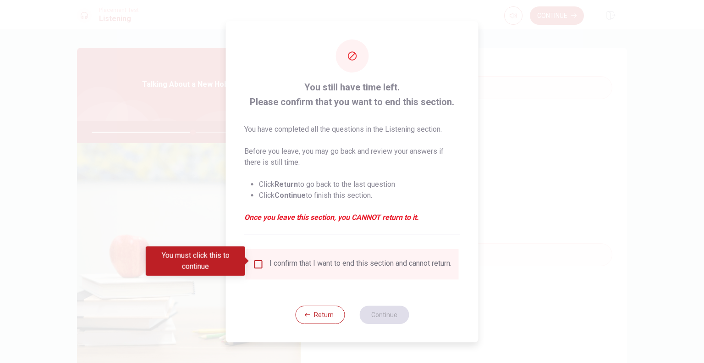
click at [270, 264] on div "I confirm that I want to end this section and cannot return." at bounding box center [361, 264] width 182 height 11
click at [259, 259] on input "You must click this to continue" at bounding box center [258, 264] width 11 height 11
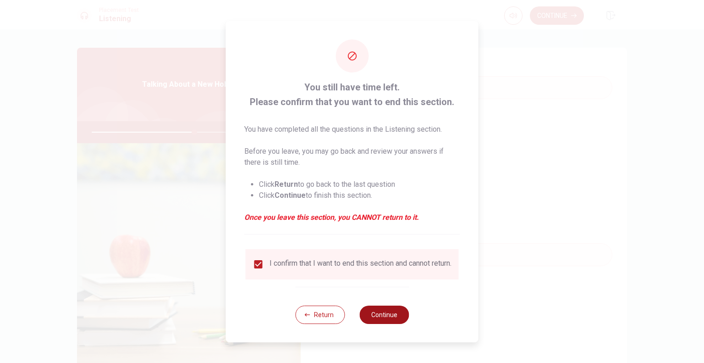
click at [400, 316] on button "Continue" at bounding box center [384, 314] width 50 height 18
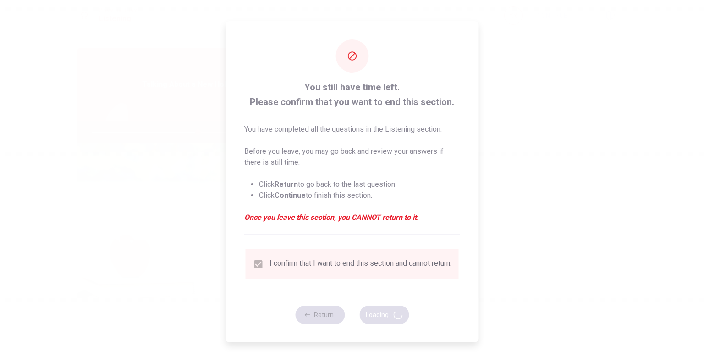
type input "65"
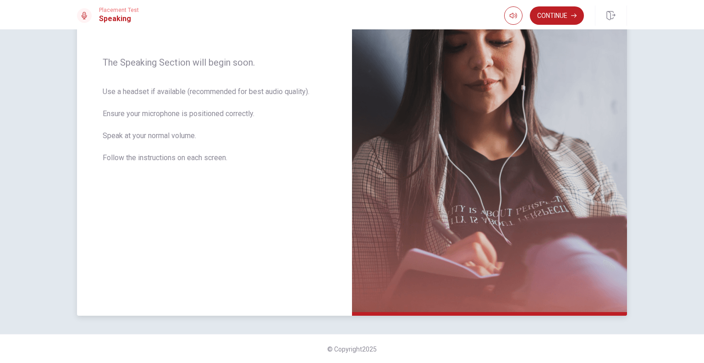
scroll to position [0, 0]
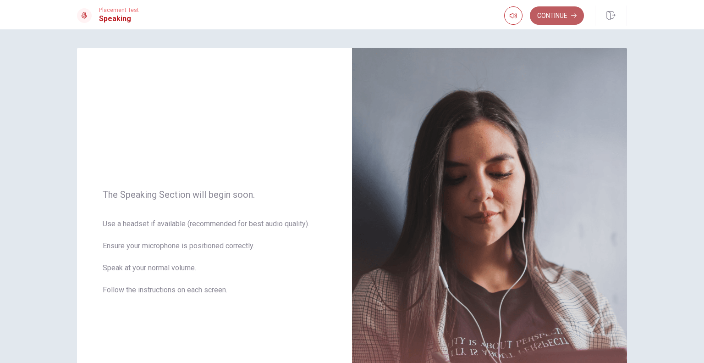
click at [561, 14] on button "Continue" at bounding box center [557, 15] width 54 height 18
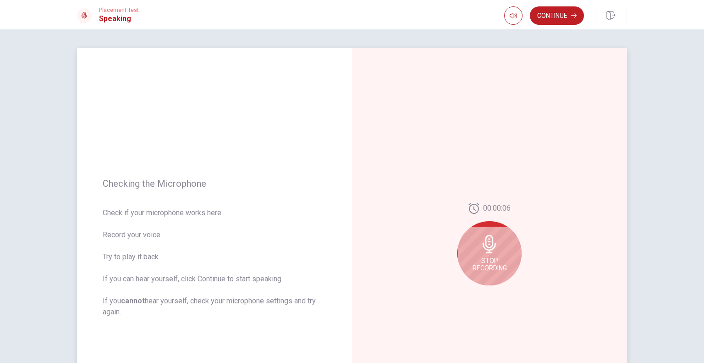
click at [488, 271] on div "Stop Recording" at bounding box center [490, 253] width 64 height 64
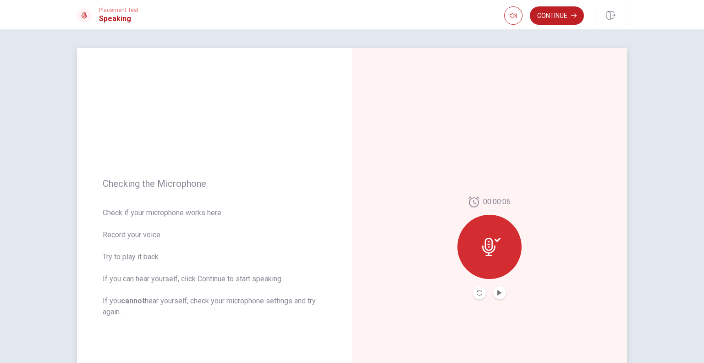
click at [491, 244] on icon at bounding box center [491, 246] width 18 height 18
click at [497, 296] on button "Play Audio" at bounding box center [499, 292] width 13 height 13
click at [497, 296] on button "Pause Audio" at bounding box center [499, 292] width 13 height 13
click at [479, 290] on icon "Record Again" at bounding box center [480, 293] width 6 height 6
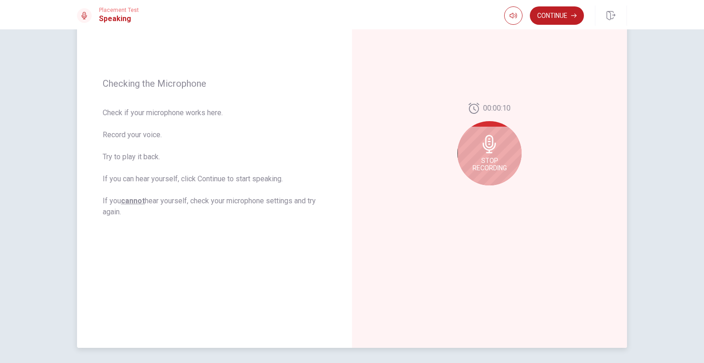
scroll to position [86, 0]
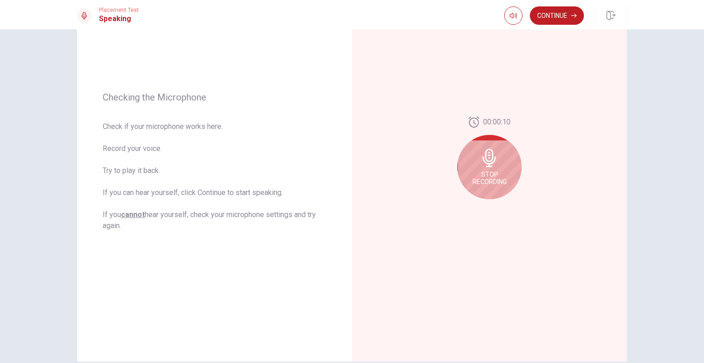
click at [490, 184] on span "Stop Recording" at bounding box center [490, 178] width 34 height 15
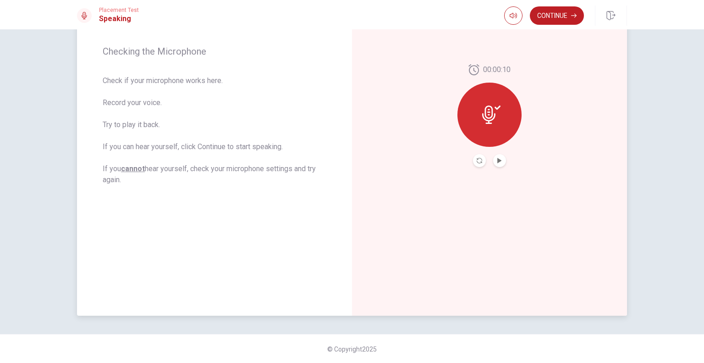
scroll to position [0, 0]
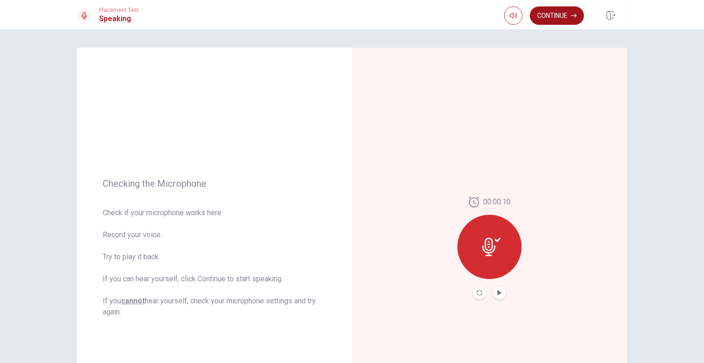
click at [546, 16] on button "Continue" at bounding box center [557, 15] width 54 height 18
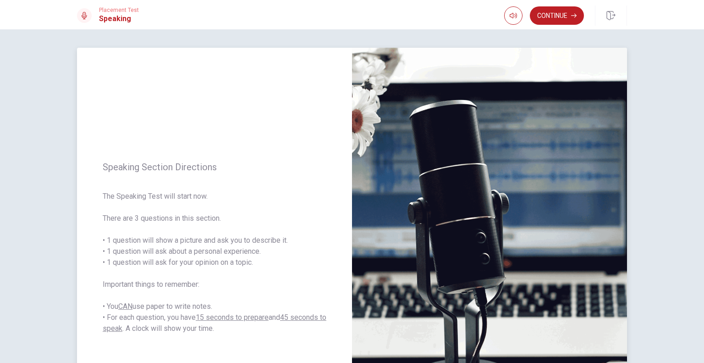
scroll to position [46, 0]
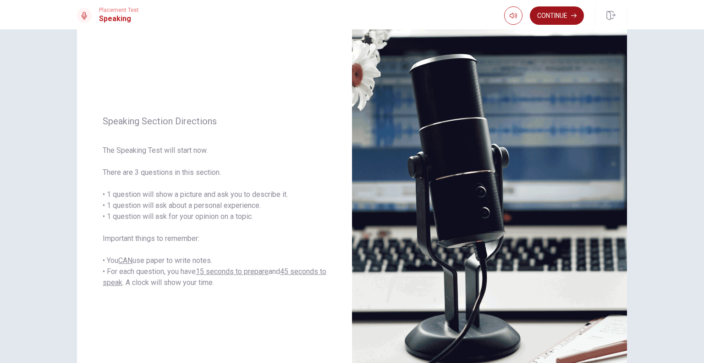
click at [554, 18] on button "Continue" at bounding box center [557, 15] width 54 height 18
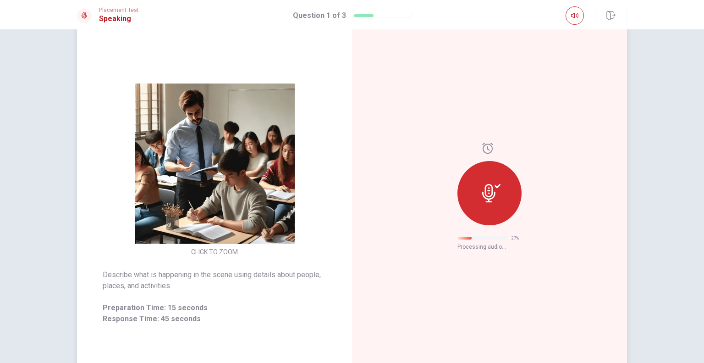
scroll to position [0, 0]
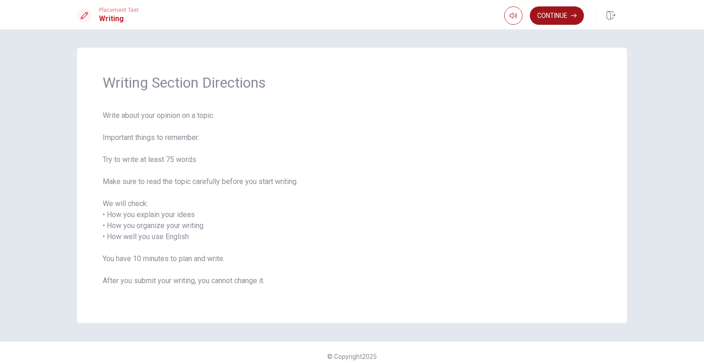
click at [554, 18] on button "Continue" at bounding box center [557, 15] width 54 height 18
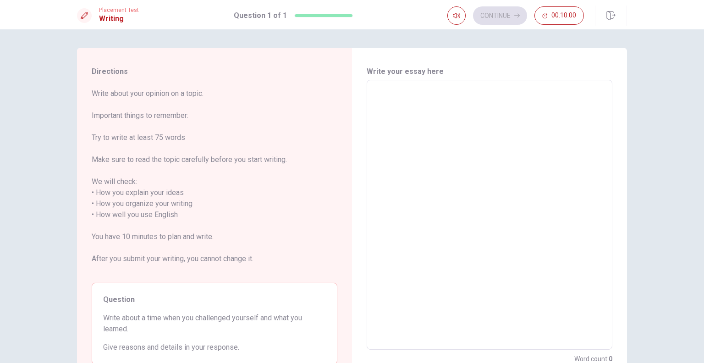
click at [451, 138] on textarea at bounding box center [489, 215] width 233 height 254
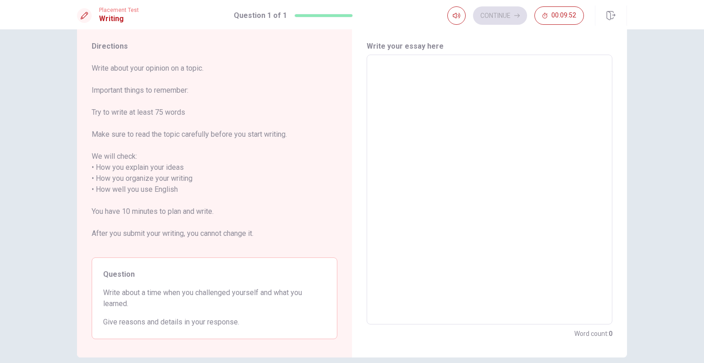
scroll to position [46, 0]
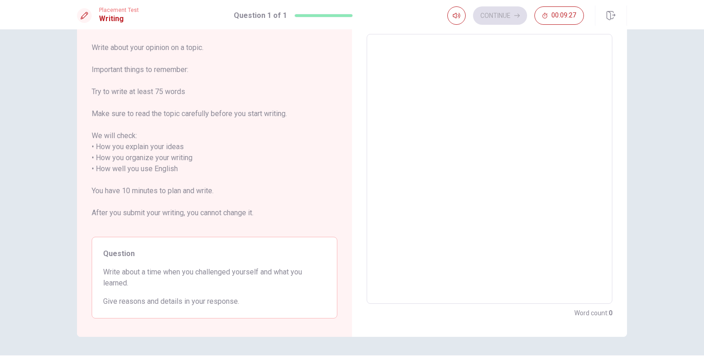
drag, startPoint x: 102, startPoint y: 271, endPoint x: 161, endPoint y: 273, distance: 59.6
click at [161, 273] on span "Write about a time when you challenged yourself and what you learned." at bounding box center [214, 277] width 223 height 22
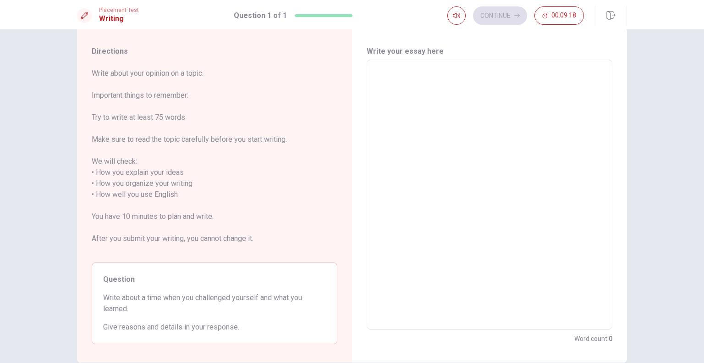
scroll to position [0, 0]
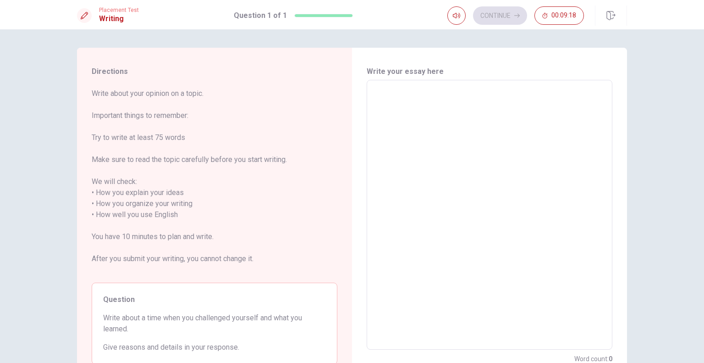
click at [432, 146] on textarea at bounding box center [489, 215] width 233 height 254
type textarea "I"
type textarea "x"
type textarea "I"
type textarea "x"
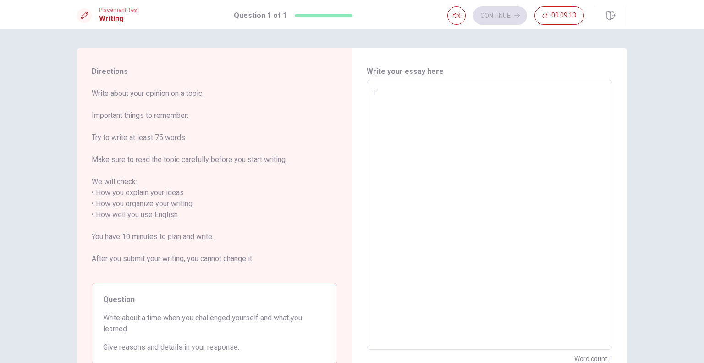
type textarea "I r"
type textarea "x"
type textarea "I re"
type textarea "x"
type textarea "I rem"
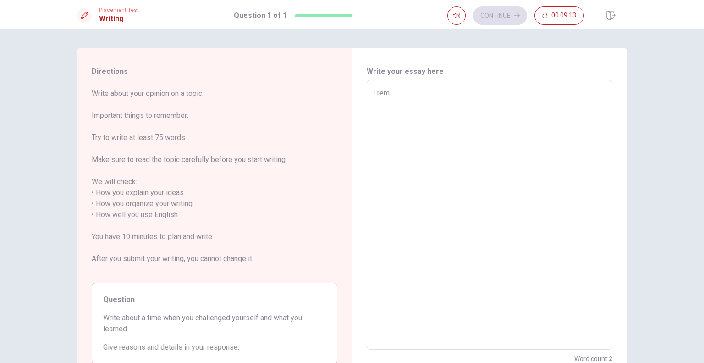
type textarea "x"
type textarea "I reme"
type textarea "x"
type textarea "I remeb"
type textarea "x"
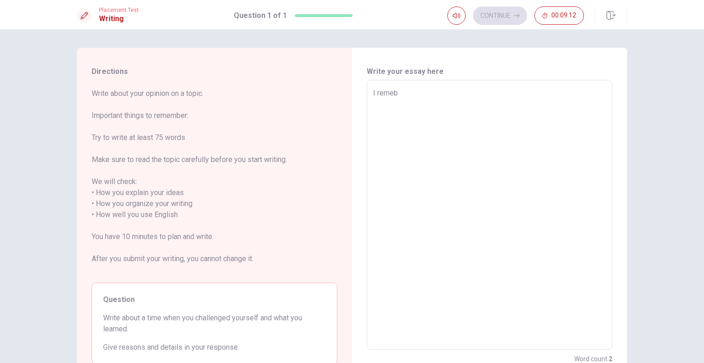
type textarea "I remebe"
type textarea "x"
type textarea "I remeber"
type textarea "x"
type textarea "I remeber"
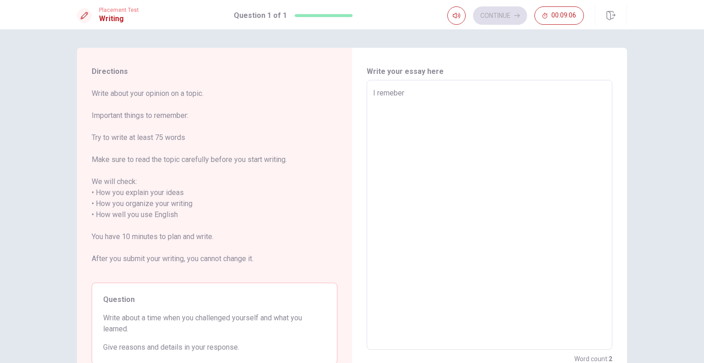
type textarea "x"
type textarea "I remeber"
type textarea "x"
type textarea "I remebe"
type textarea "x"
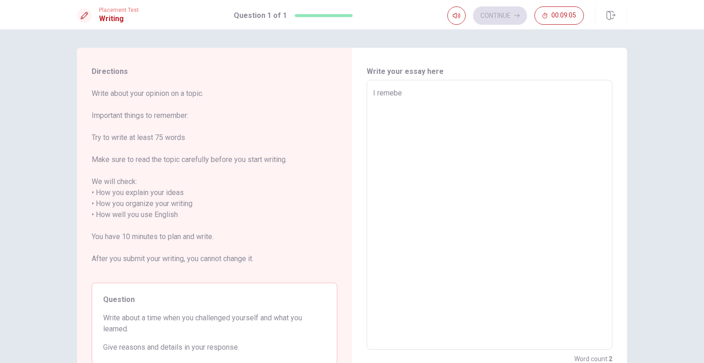
type textarea "I remeb"
type textarea "x"
type textarea "I reme"
type textarea "x"
type textarea "I rem"
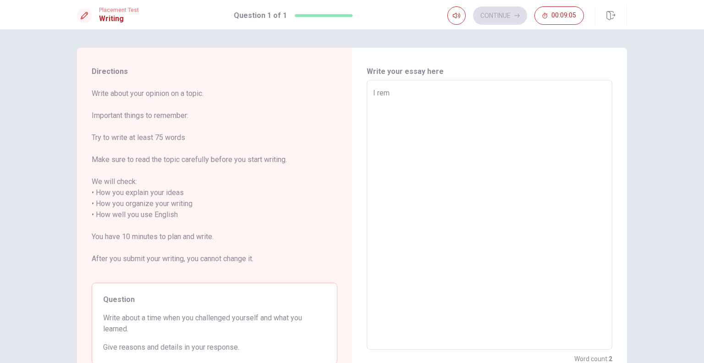
type textarea "x"
type textarea "I re"
type textarea "x"
type textarea "I r"
type textarea "x"
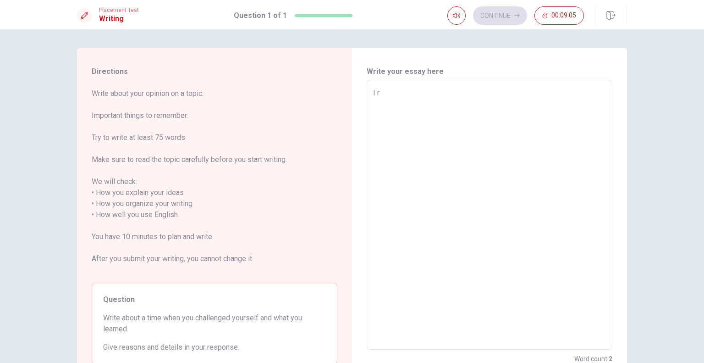
type textarea "I"
type textarea "x"
type textarea "I"
type textarea "x"
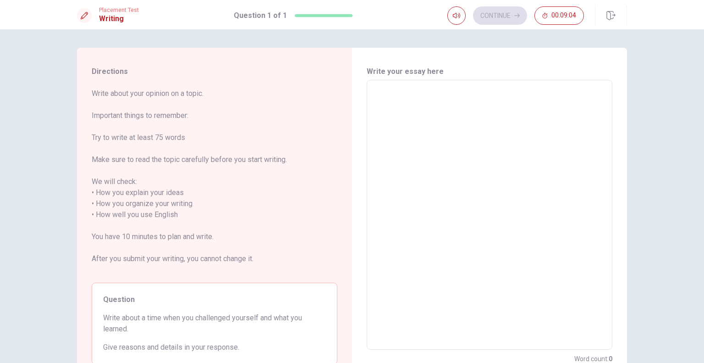
type textarea "I"
type textarea "x"
type textarea "I"
type textarea "x"
type textarea "I t"
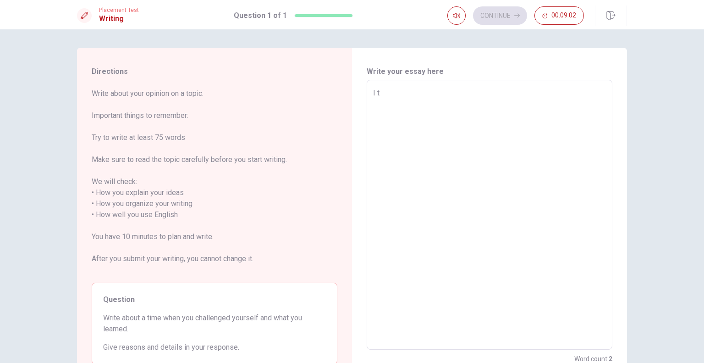
type textarea "x"
type textarea "I th"
type textarea "x"
type textarea "I tho"
type textarea "x"
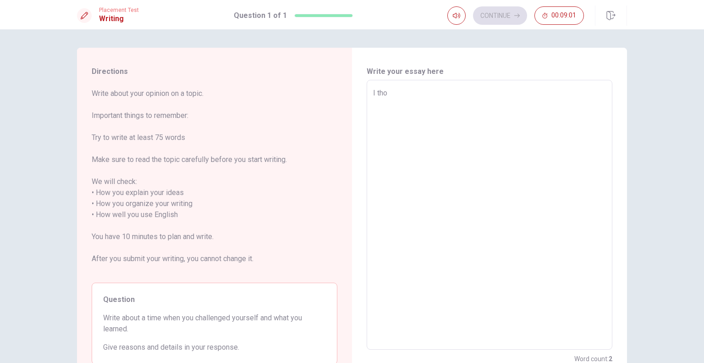
type textarea "I thou"
type textarea "x"
type textarea "I thoug"
type textarea "x"
type textarea "I though"
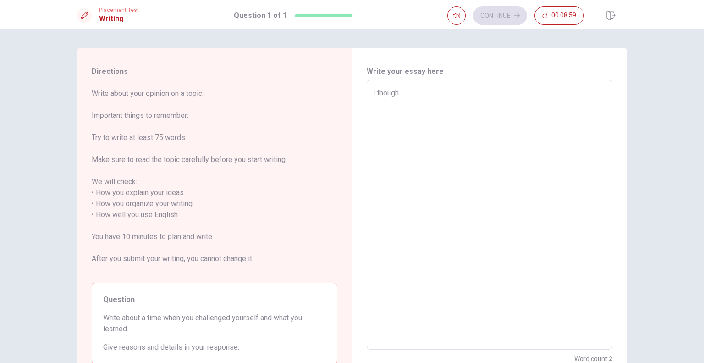
type textarea "x"
type textarea "I thought"
type textarea "x"
type textarea "I thought"
type textarea "x"
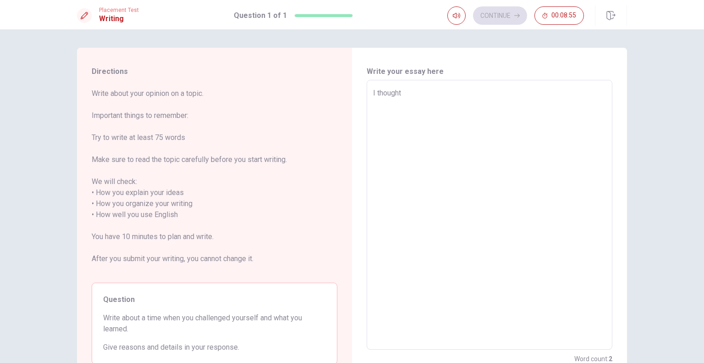
type textarea "I thought t"
type textarea "x"
type textarea "I thought"
type textarea "x"
type textarea "I thought i"
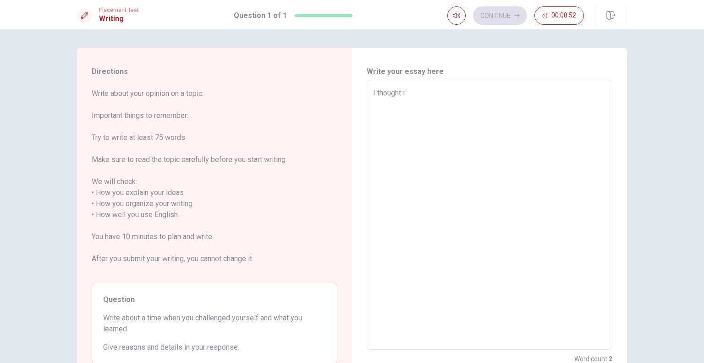
type textarea "x"
type textarea "I thought i"
type textarea "x"
type textarea "I thought i m"
type textarea "x"
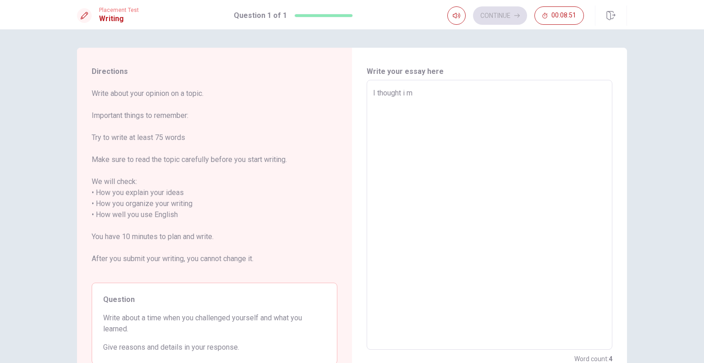
type textarea "I thought i my"
type textarea "x"
type textarea "I thought i my"
type textarea "x"
type textarea "I thought i my w"
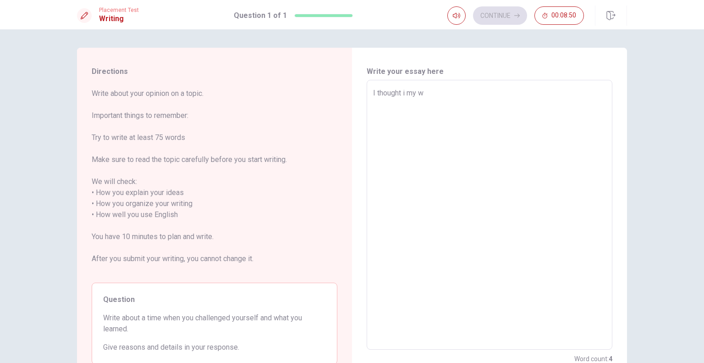
type textarea "x"
type textarea "I thought i my wo"
type textarea "x"
type textarea "I thought i my wor"
type textarea "x"
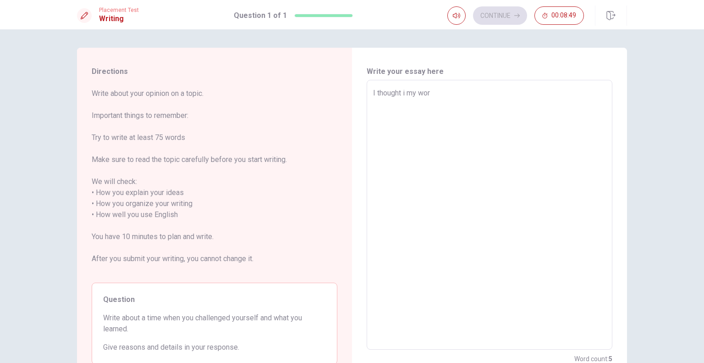
type textarea "I thought i my work"
type textarea "x"
type textarea "I thought i my work"
type textarea "x"
type textarea "I thought i my work I"
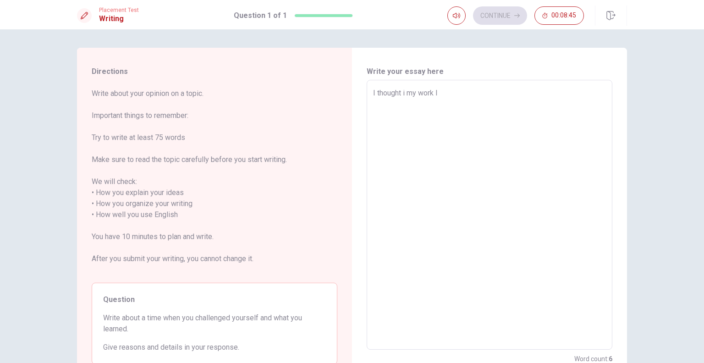
type textarea "x"
type textarea "I thought i my work I"
type textarea "x"
type textarea "I thought i my work I h"
type textarea "x"
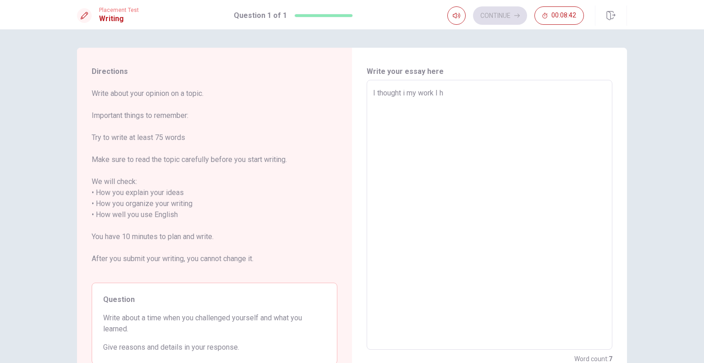
type textarea "I thought i my work I ha"
type textarea "x"
type textarea "I thought i my work I had"
type textarea "x"
type textarea "I thought i my work I had"
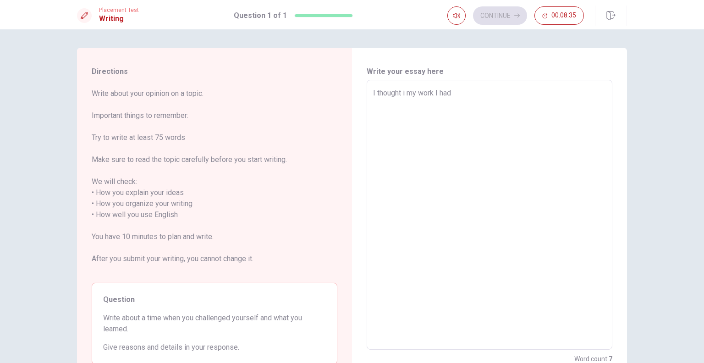
type textarea "x"
type textarea "I thought i my work I had c"
type textarea "x"
type textarea "I thought i my work I had ch"
type textarea "x"
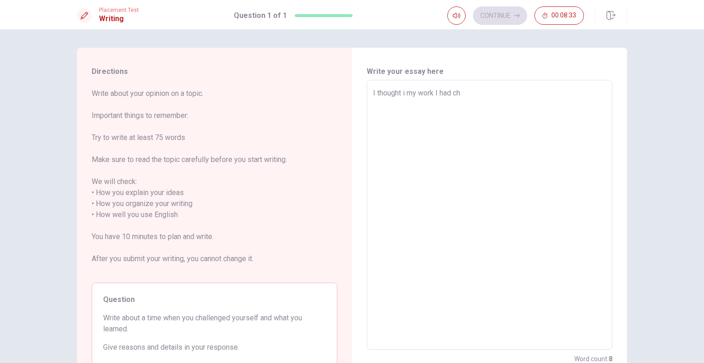
type textarea "I thought i my work I had cha"
type textarea "x"
type textarea "I thought i my work I had chal"
type textarea "x"
type textarea "I thought i my work I had chall"
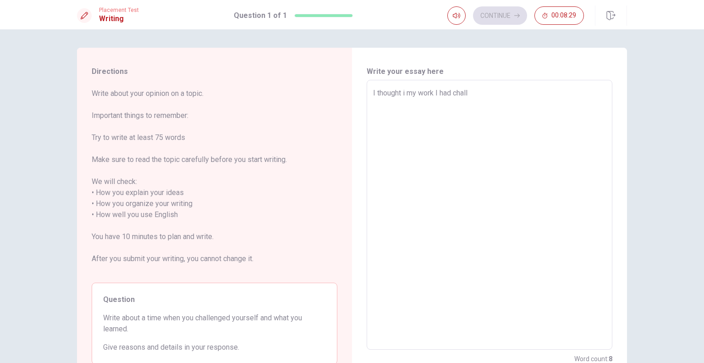
type textarea "x"
type textarea "I thought i my work I had challe"
type textarea "x"
type textarea "I thought i my work I had challen"
type textarea "x"
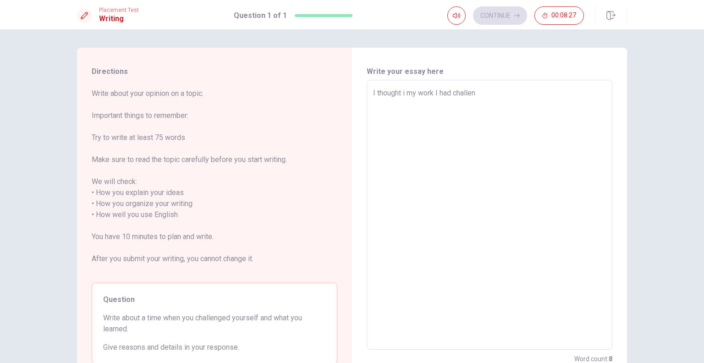
type textarea "I thought i my work I had challeng"
type textarea "x"
type textarea "I thought i my work I had challenge"
type textarea "x"
type textarea "I thought i my work I had challenged"
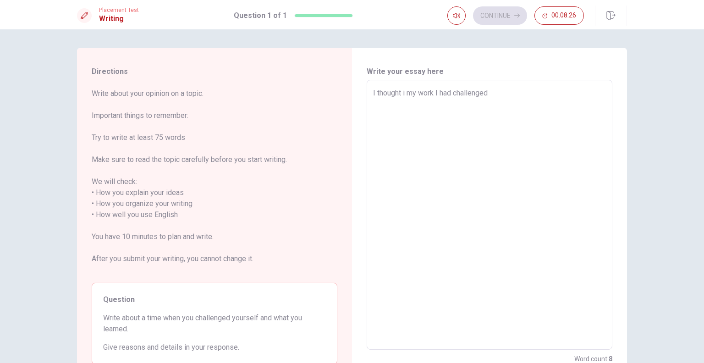
type textarea "x"
type textarea "I thought i my work I had challenged"
drag, startPoint x: 492, startPoint y: 96, endPoint x: 402, endPoint y: 100, distance: 89.9
click at [402, 100] on textarea "I thought i my work I had challenged" at bounding box center [489, 215] width 233 height 254
type textarea "x"
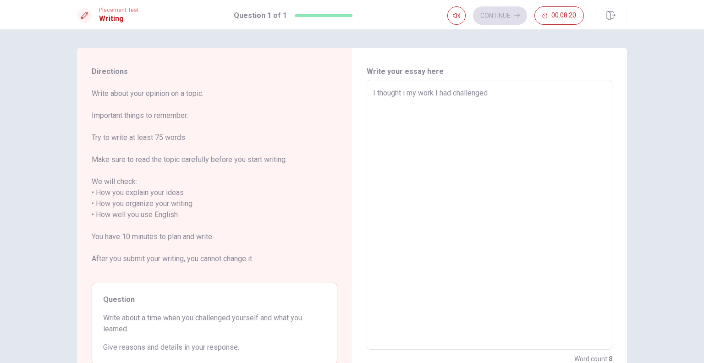
type textarea "I thought t"
type textarea "x"
type textarea "I thought th"
type textarea "x"
type textarea "I thought tha"
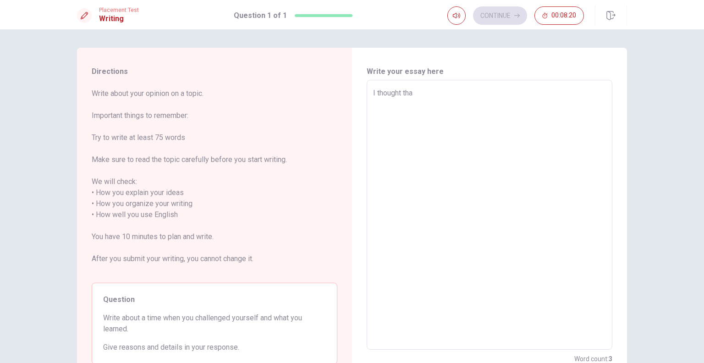
type textarea "x"
type textarea "I thought that"
type textarea "x"
type textarea "I thought that"
type textarea "x"
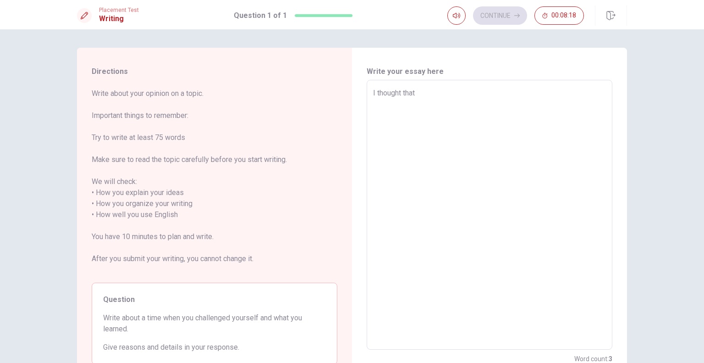
type textarea "I thought that m"
type textarea "x"
type textarea "I thought that my"
type textarea "x"
type textarea "I thought that my"
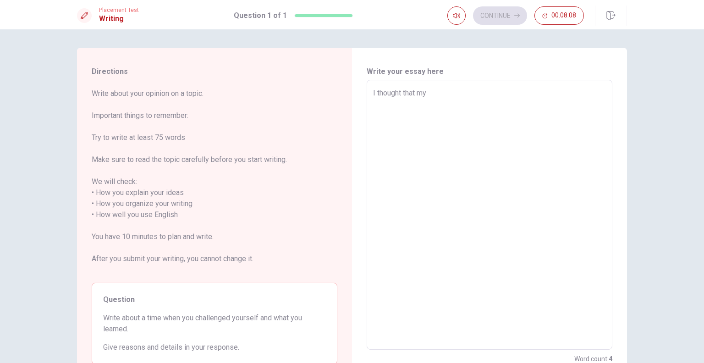
type textarea "x"
type textarea "I thought that my b"
type textarea "x"
type textarea "I thought that my bi"
type textarea "x"
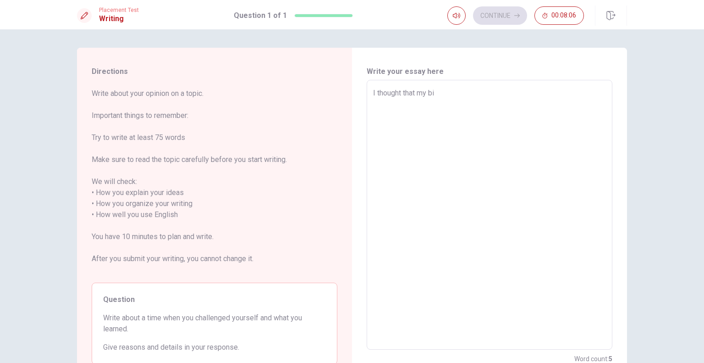
type textarea "I thought that my big"
type textarea "x"
type textarea "I thought that my bige"
type textarea "x"
type textarea "I thought that my biger"
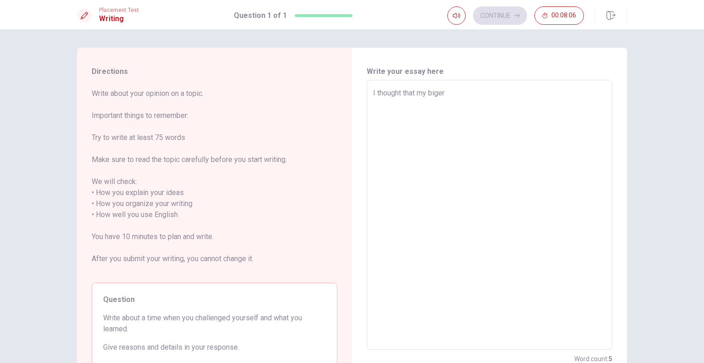
type textarea "x"
type textarea "I thought that my biger"
type textarea "x"
type textarea "I thought that my biger c"
type textarea "x"
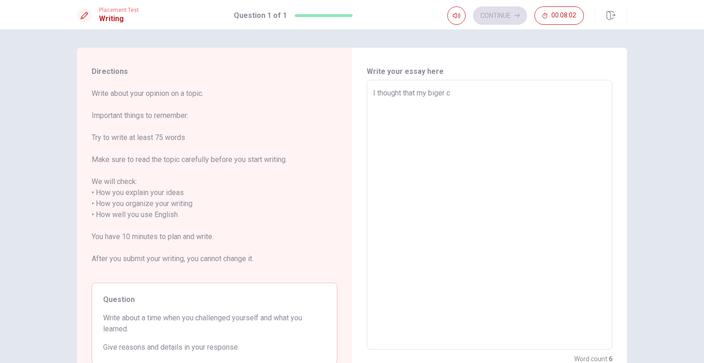
type textarea "I thought that my biger ch"
type textarea "x"
type textarea "I thought that my biger c"
type textarea "x"
type textarea "I thought that my biger"
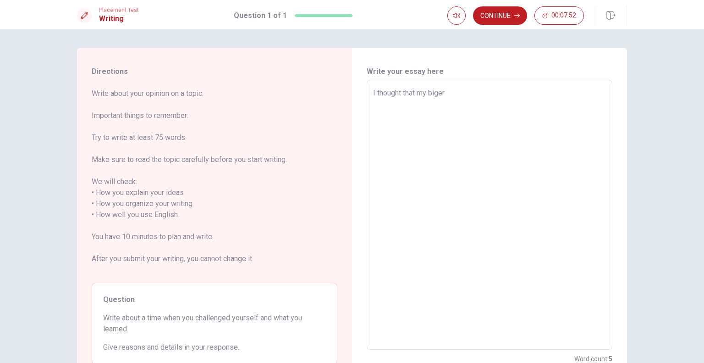
type textarea "x"
type textarea "I thought that my biger w"
type textarea "x"
type textarea "I thought that my biger wa"
type textarea "x"
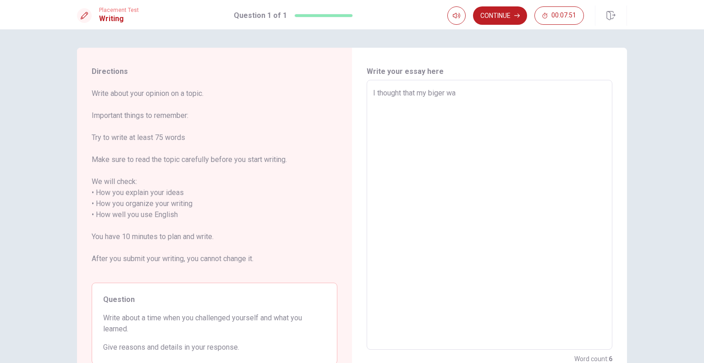
type textarea "I thought that my biger w"
type textarea "x"
type textarea "I thought that my biger"
type textarea "x"
type textarea "I thought that my biger"
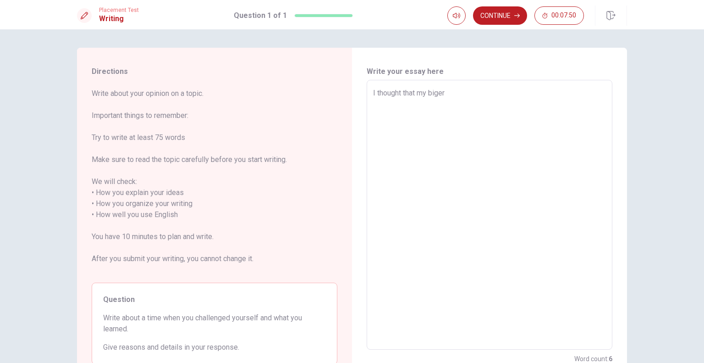
type textarea "x"
type textarea "I thought that my biger"
type textarea "x"
type textarea "I thought that my biger c"
type textarea "x"
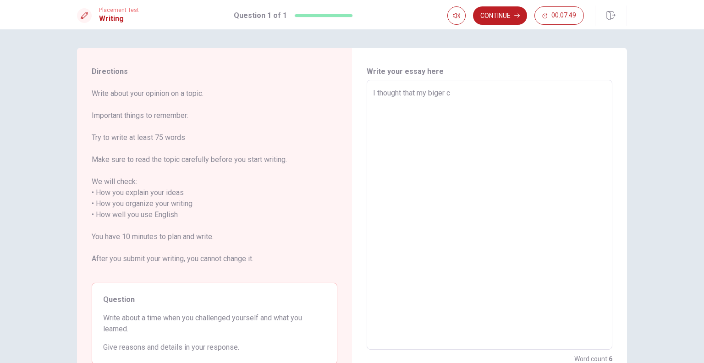
type textarea "I thought that my biger ch"
type textarea "x"
type textarea "I thought that my biger cha"
type textarea "x"
type textarea "I thought that my biger chal"
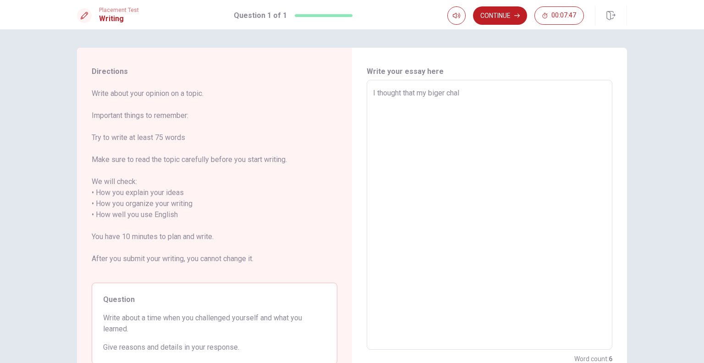
type textarea "x"
type textarea "I thought that my biger chall"
type textarea "x"
type textarea "I thought that my biger challe"
type textarea "x"
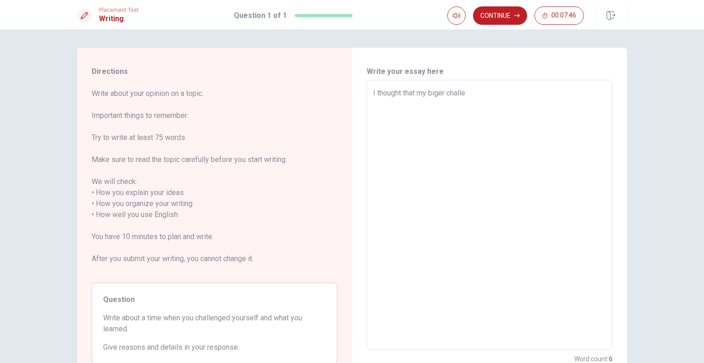
type textarea "I thought that my biger challen"
type textarea "x"
type textarea "I thought that my biger challeng"
type textarea "x"
type textarea "I thought that my biger challenge"
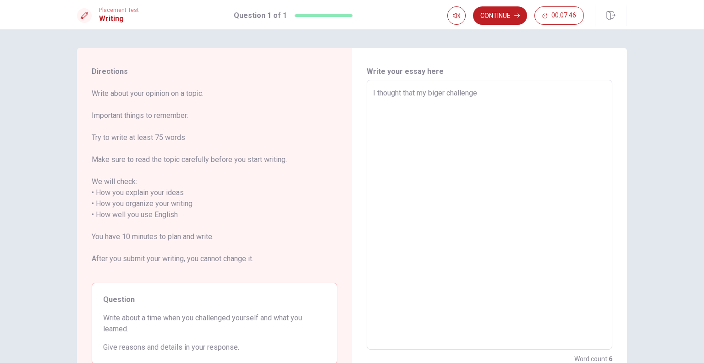
type textarea "x"
type textarea "I thought that my biger challenged"
type textarea "x"
type textarea "I thought that my biger challenged"
type textarea "x"
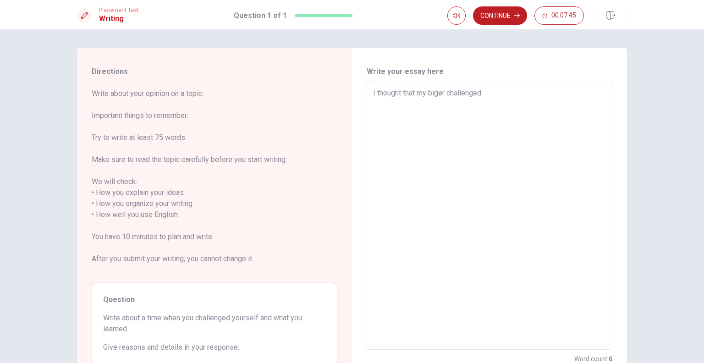
type textarea "I thought that my biger challenged w"
type textarea "x"
type textarea "I thought that my biger challenged wa"
type textarea "x"
type textarea "I thought that my biger challenged was"
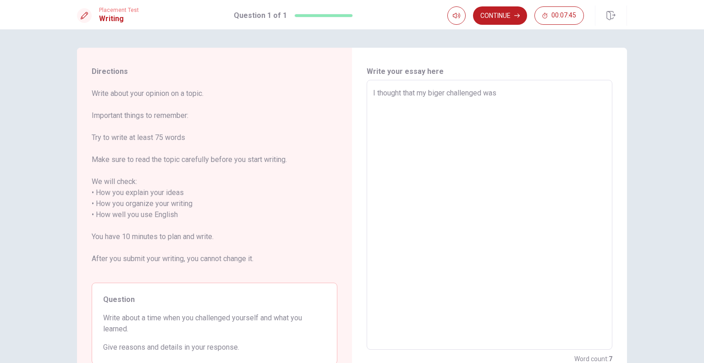
type textarea "x"
type textarea "I thought that my biger challenged was"
type textarea "x"
type textarea "I thought that my biger challenged was i"
click at [402, 100] on textarea "I thought that my biger challenged was in my work. We have a customer very" at bounding box center [489, 215] width 233 height 254
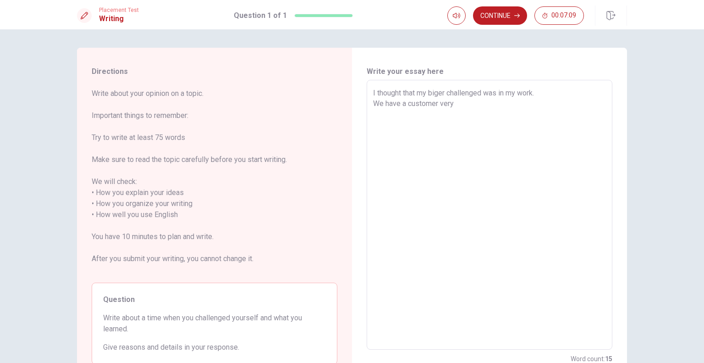
click at [478, 103] on textarea "I thought that my biger challenged was in my work. We have a customer very" at bounding box center [489, 215] width 233 height 254
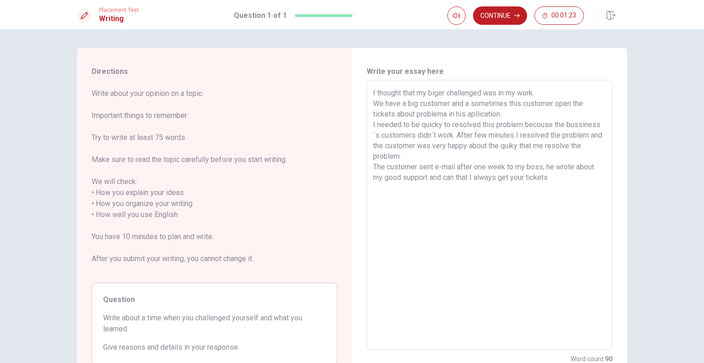
click at [442, 179] on textarea "I thought that my biger challenged was in my work. We have a big customer and a…" at bounding box center [489, 215] width 233 height 254
click at [563, 180] on textarea "I thought that my biger challenged was in my work. We have a big customer and a…" at bounding box center [489, 215] width 233 height 254
click at [435, 93] on textarea "I thought that my biger challenged was in my work. We have a big customer and a…" at bounding box center [489, 215] width 233 height 254
click at [538, 91] on textarea "I thought that my bigger challenged was in my work. We have a big customer and …" at bounding box center [489, 215] width 233 height 254
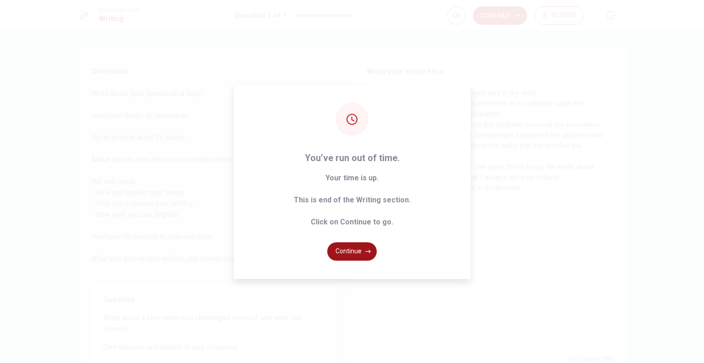
click at [370, 248] on icon "button" at bounding box center [368, 251] width 6 height 6
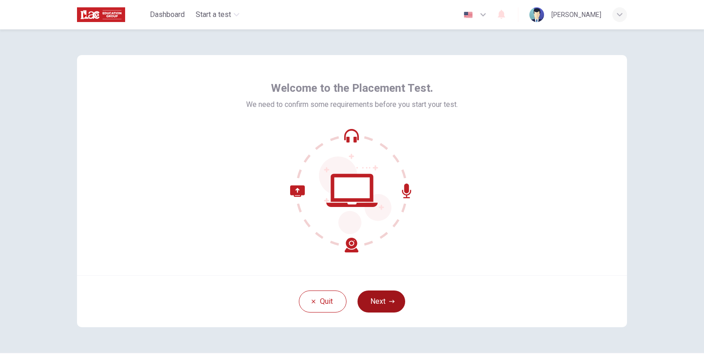
click at [389, 301] on icon "button" at bounding box center [392, 300] width 6 height 3
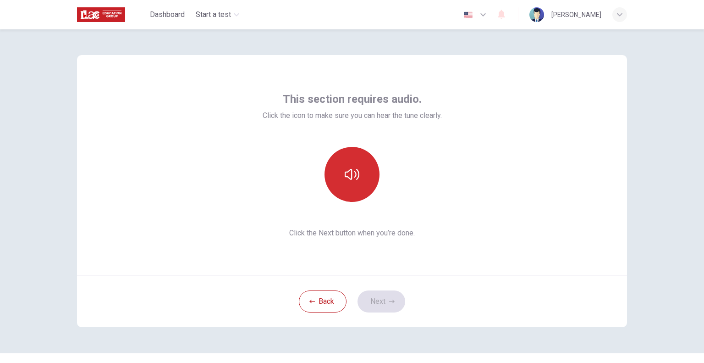
click at [361, 180] on button "button" at bounding box center [352, 174] width 55 height 55
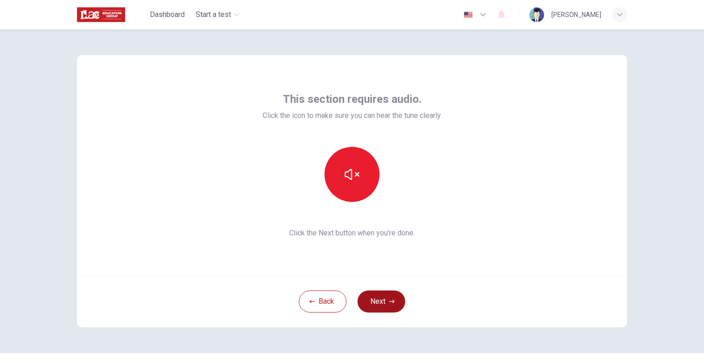
click at [384, 297] on button "Next" at bounding box center [382, 301] width 48 height 22
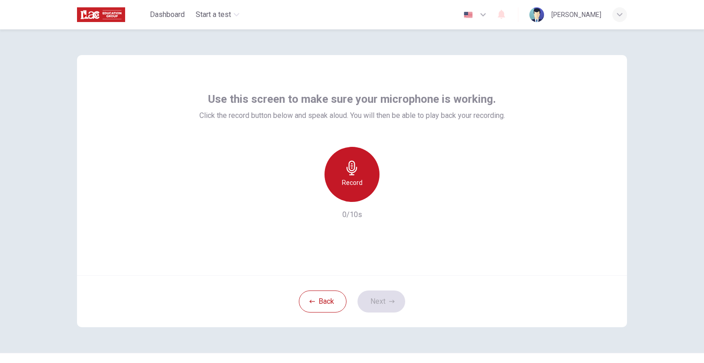
click at [356, 176] on div "Record" at bounding box center [352, 174] width 55 height 55
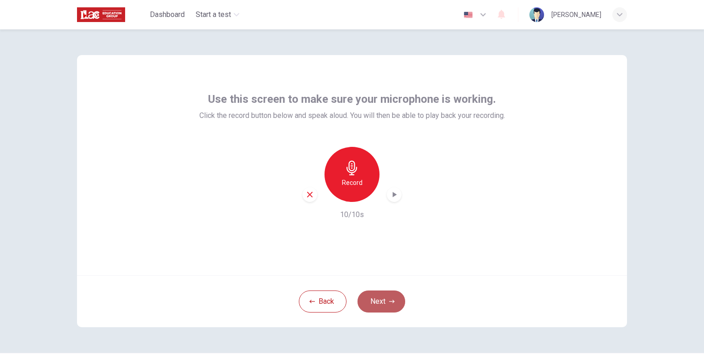
click at [375, 306] on button "Next" at bounding box center [382, 301] width 48 height 22
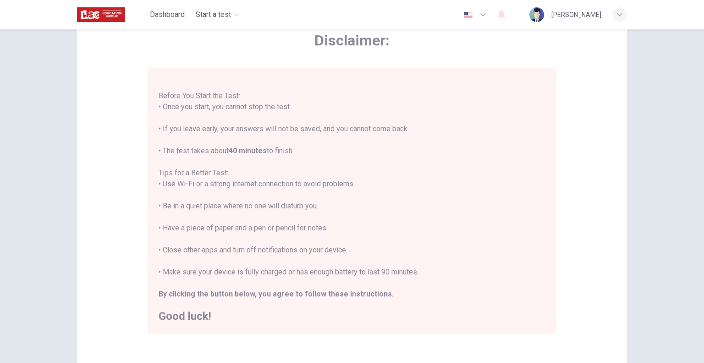
scroll to position [147, 0]
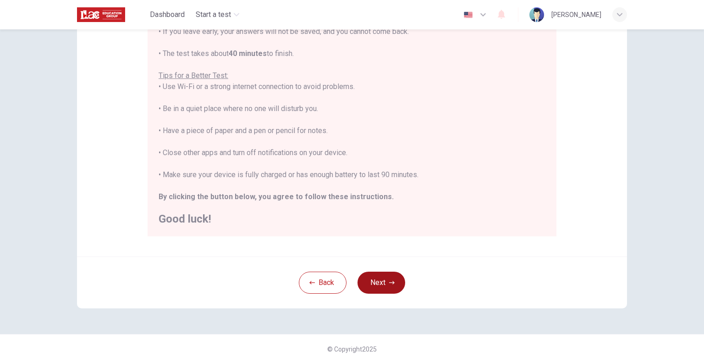
click at [376, 286] on button "Next" at bounding box center [382, 282] width 48 height 22
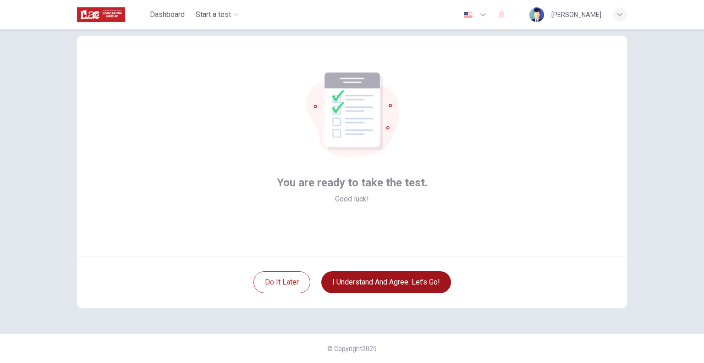
scroll to position [19, 0]
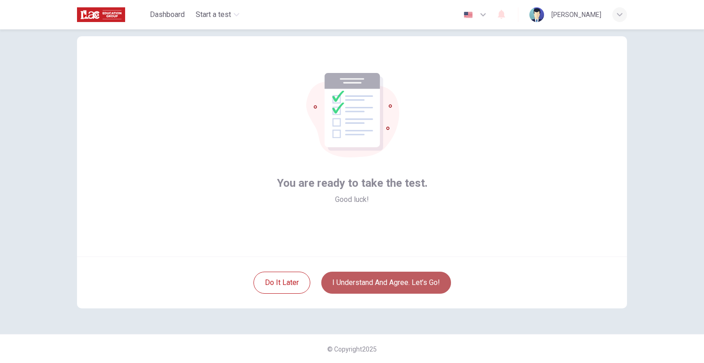
click at [376, 286] on button "I understand and agree. Let’s go!" at bounding box center [386, 282] width 130 height 22
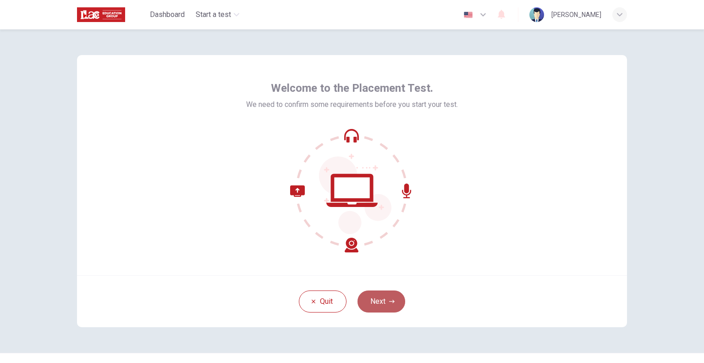
click at [389, 296] on button "Next" at bounding box center [382, 301] width 48 height 22
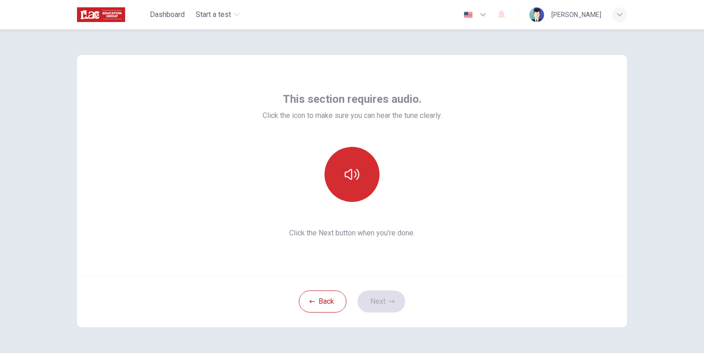
click at [341, 176] on button "button" at bounding box center [352, 174] width 55 height 55
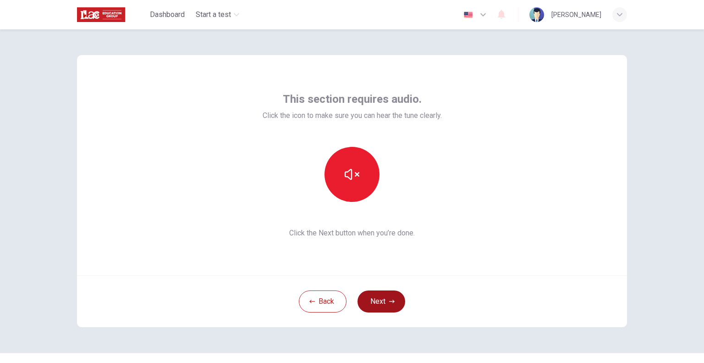
click at [376, 302] on button "Next" at bounding box center [382, 301] width 48 height 22
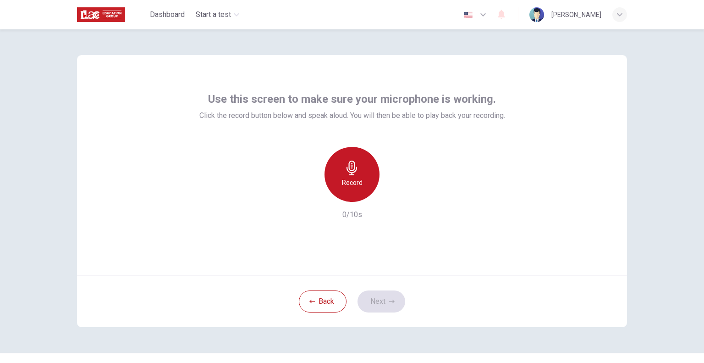
click at [345, 163] on icon "button" at bounding box center [352, 167] width 15 height 15
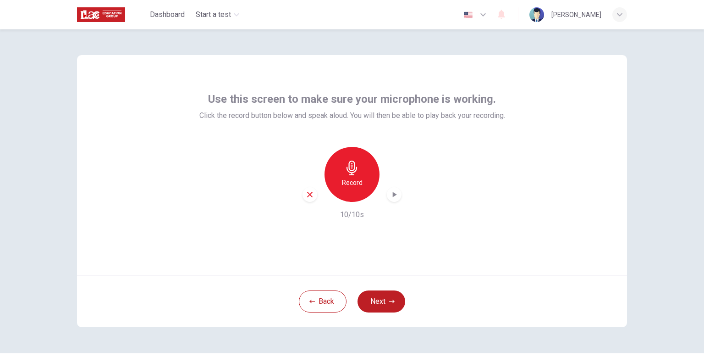
click at [370, 306] on button "Next" at bounding box center [382, 301] width 48 height 22
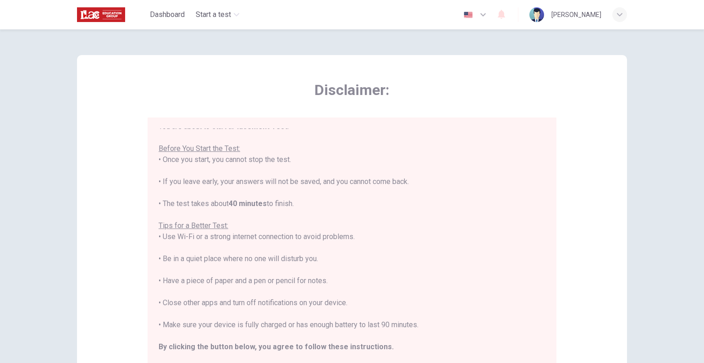
scroll to position [11, 0]
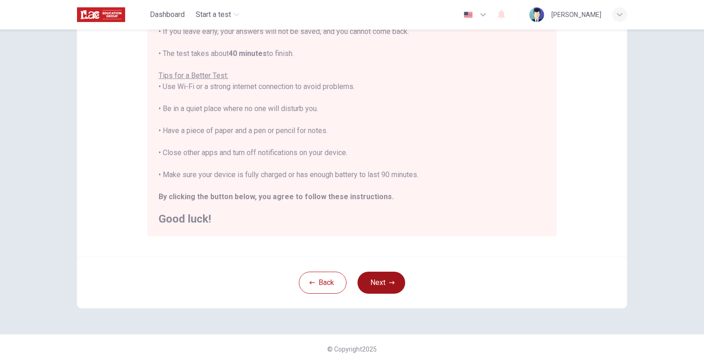
click at [396, 286] on button "Next" at bounding box center [382, 282] width 48 height 22
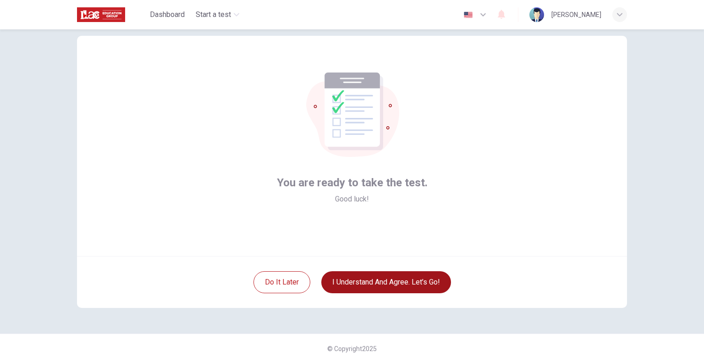
scroll to position [19, 0]
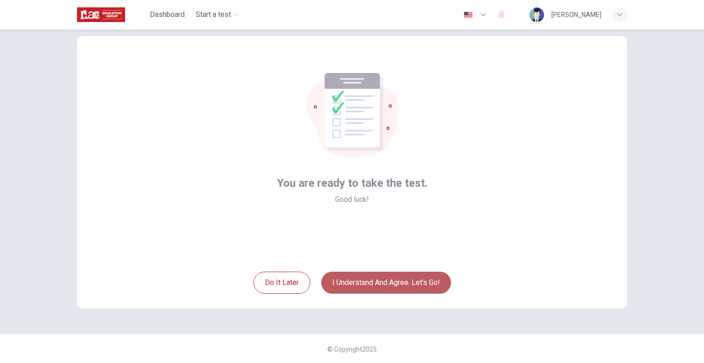
click at [396, 286] on button "I understand and agree. Let’s go!" at bounding box center [386, 282] width 130 height 22
